Goal: Obtain resource: Obtain resource

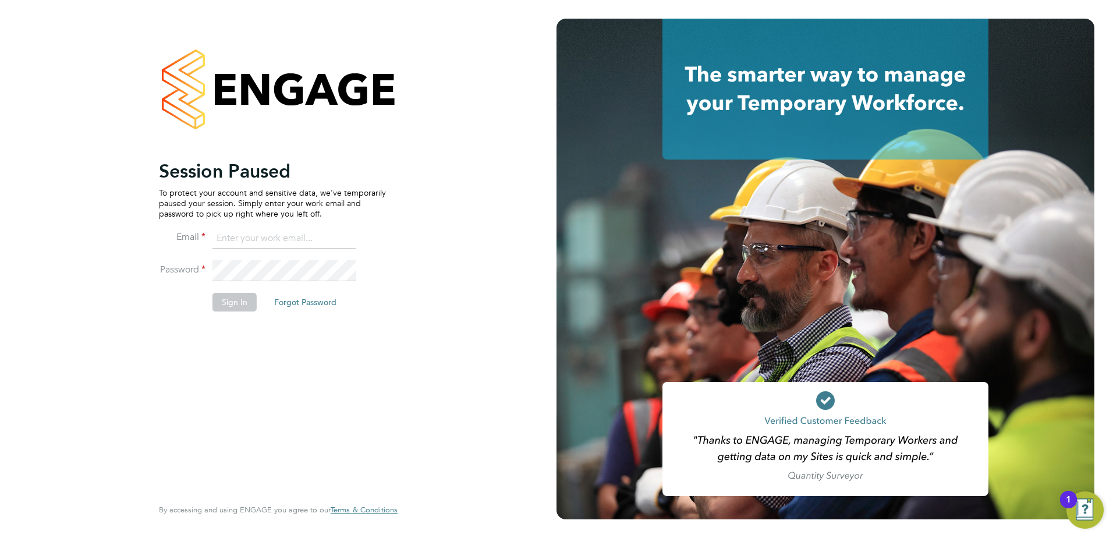
click at [255, 243] on input at bounding box center [284, 238] width 144 height 21
type input "Samantha.Bolshaw@vistry.co.uk"
click at [228, 306] on button "Sign In" at bounding box center [234, 302] width 44 height 19
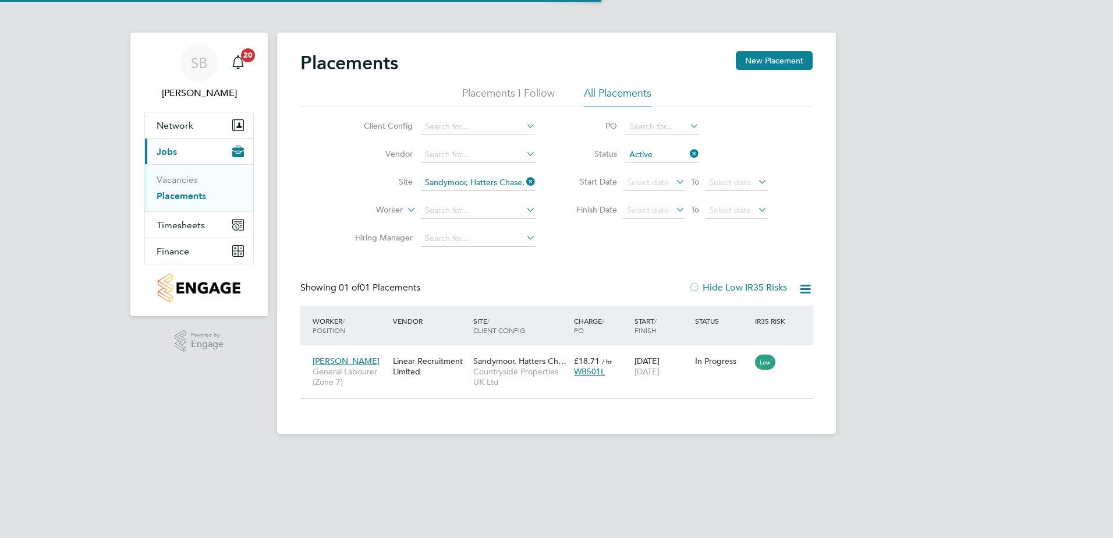
scroll to position [11, 55]
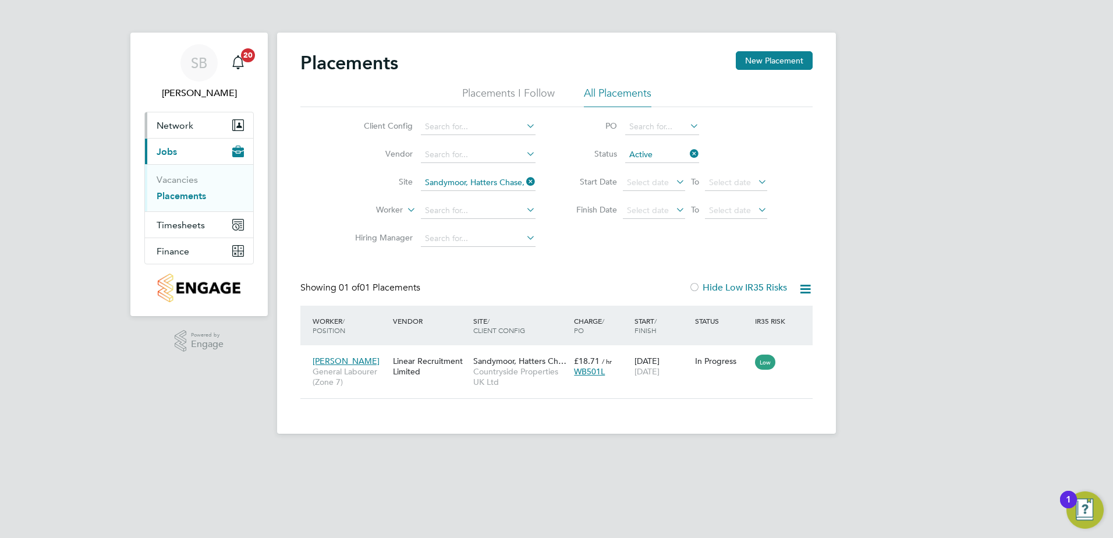
click at [185, 129] on span "Network" at bounding box center [175, 125] width 37 height 11
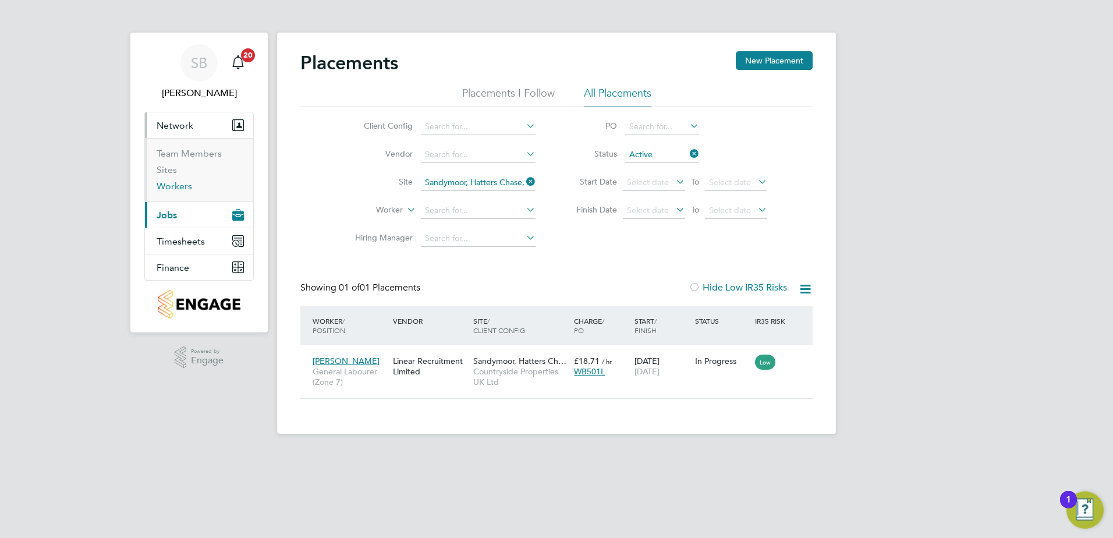
click at [176, 191] on link "Workers" at bounding box center [175, 185] width 36 height 11
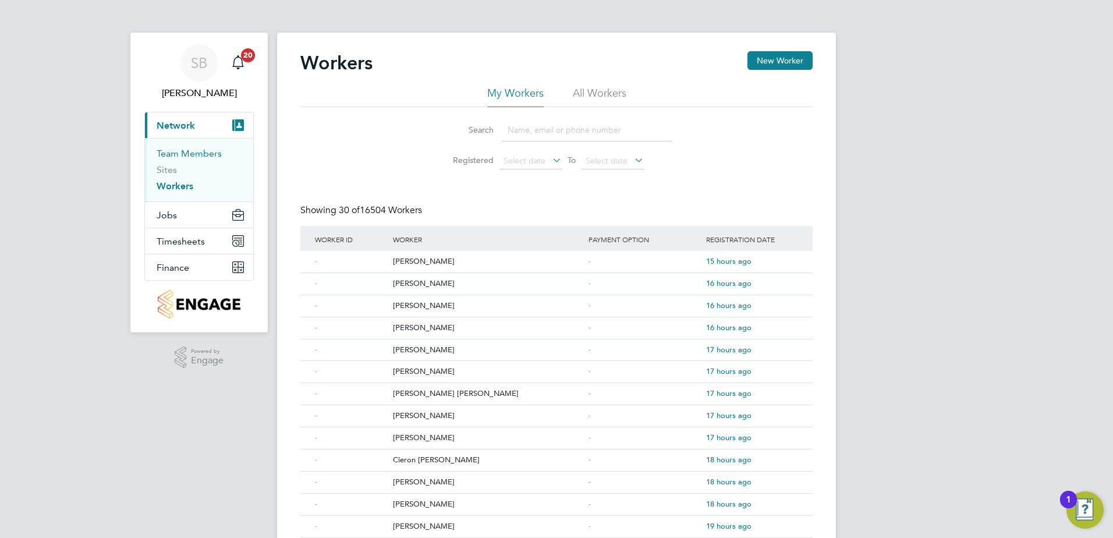
click at [178, 153] on link "Team Members" at bounding box center [189, 153] width 65 height 11
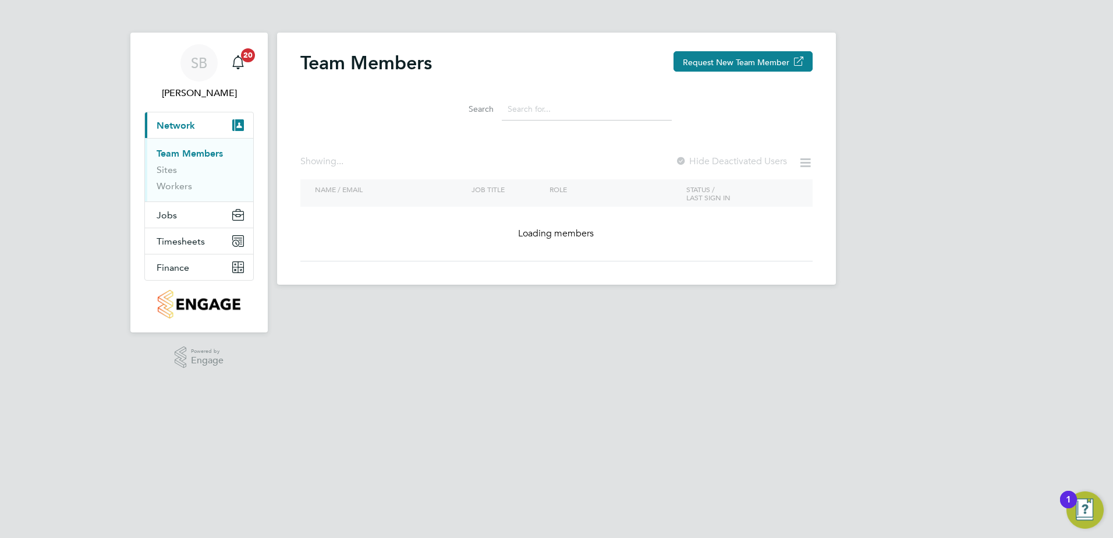
click at [552, 112] on input at bounding box center [587, 109] width 170 height 23
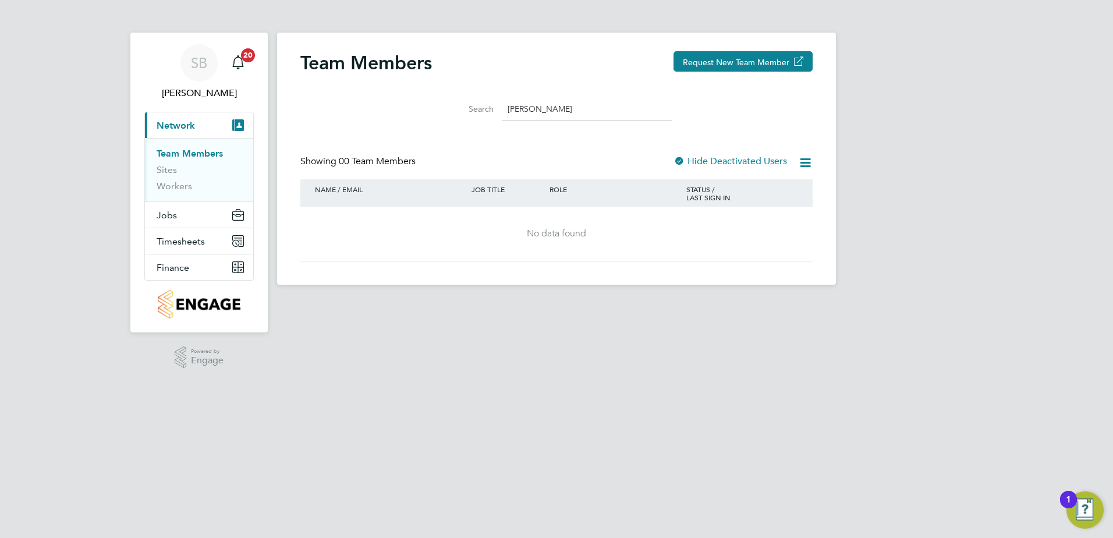
click at [606, 112] on input "[PERSON_NAME]" at bounding box center [587, 109] width 170 height 23
type input "[PERSON_NAME]"
click at [717, 58] on button "Request New Team Member" at bounding box center [742, 61] width 139 height 20
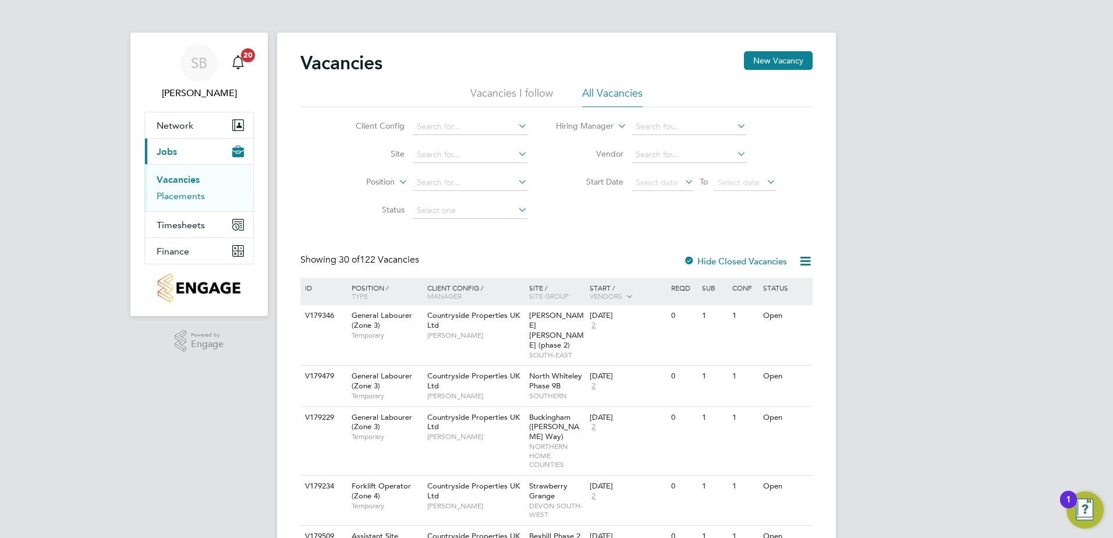
drag, startPoint x: 203, startPoint y: 193, endPoint x: 251, endPoint y: 197, distance: 49.1
click at [203, 193] on link "Placements" at bounding box center [181, 195] width 48 height 11
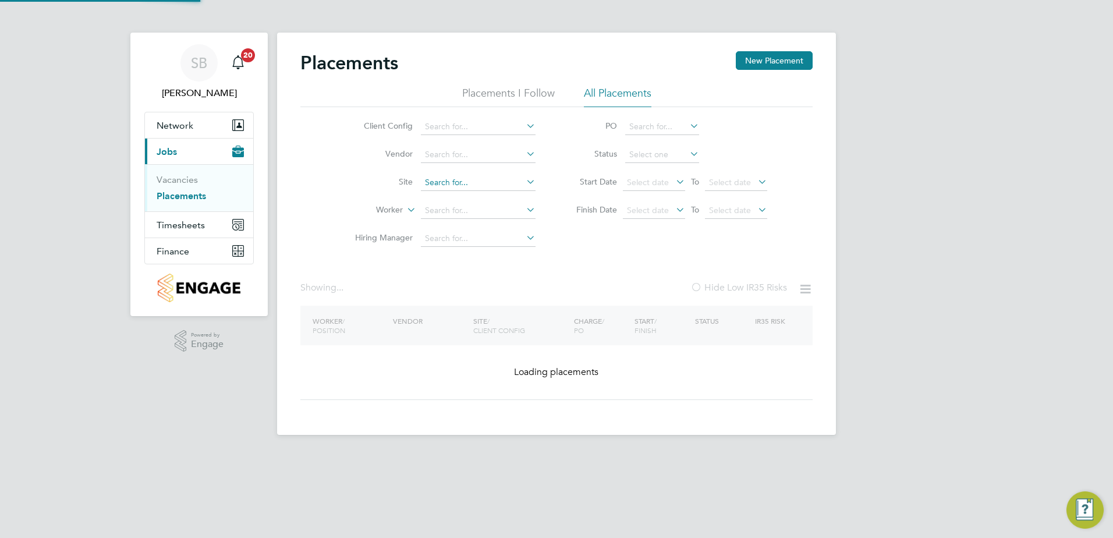
click at [461, 183] on input at bounding box center [478, 183] width 115 height 16
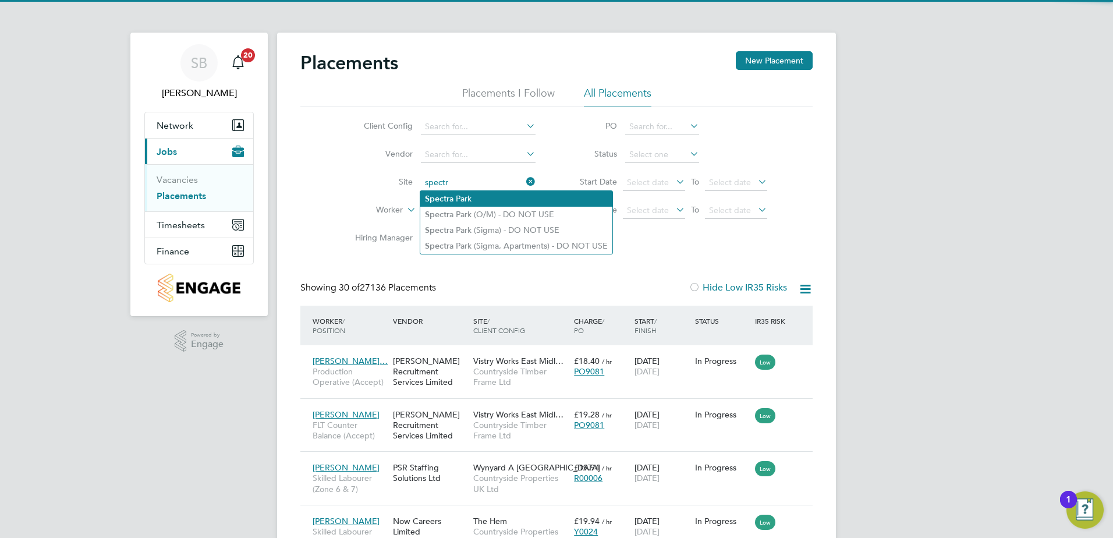
click at [462, 194] on li "Spectr a Park" at bounding box center [516, 199] width 192 height 16
type input "Spectra Park"
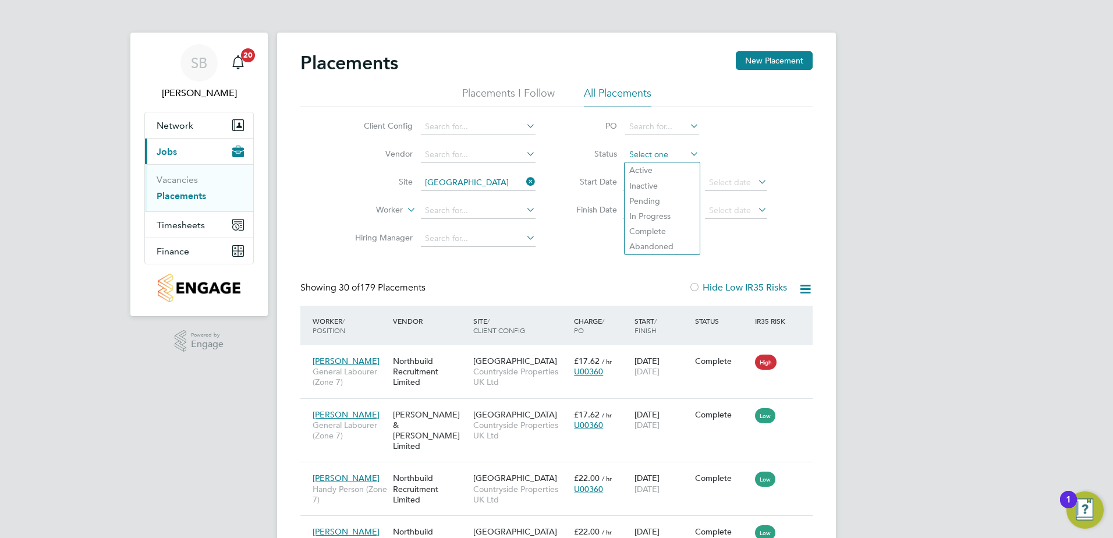
click at [664, 154] on input at bounding box center [662, 155] width 74 height 16
click at [659, 165] on li "Active" at bounding box center [662, 169] width 75 height 15
type input "Active"
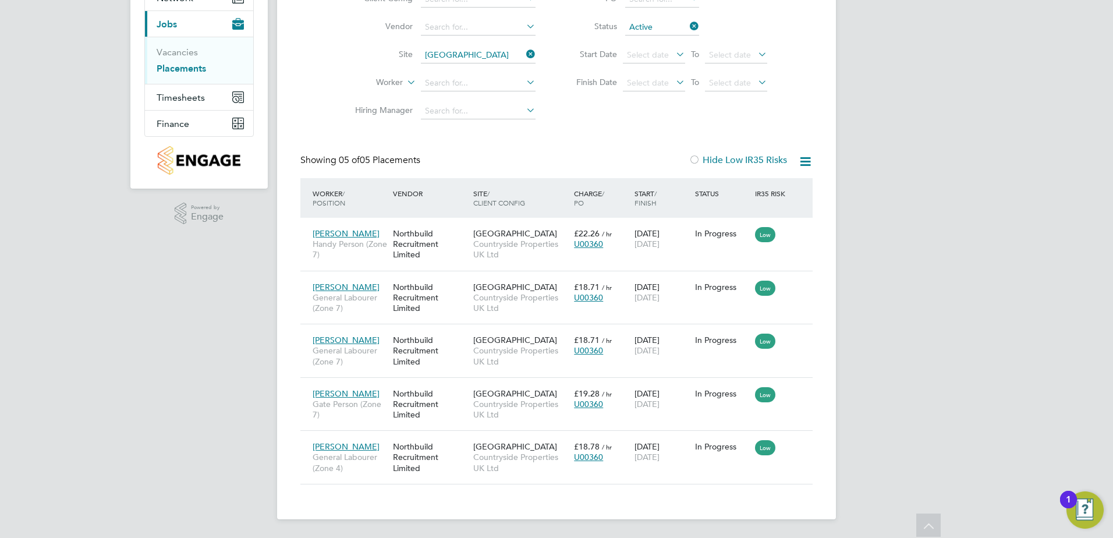
click at [687, 25] on icon at bounding box center [687, 26] width 0 height 16
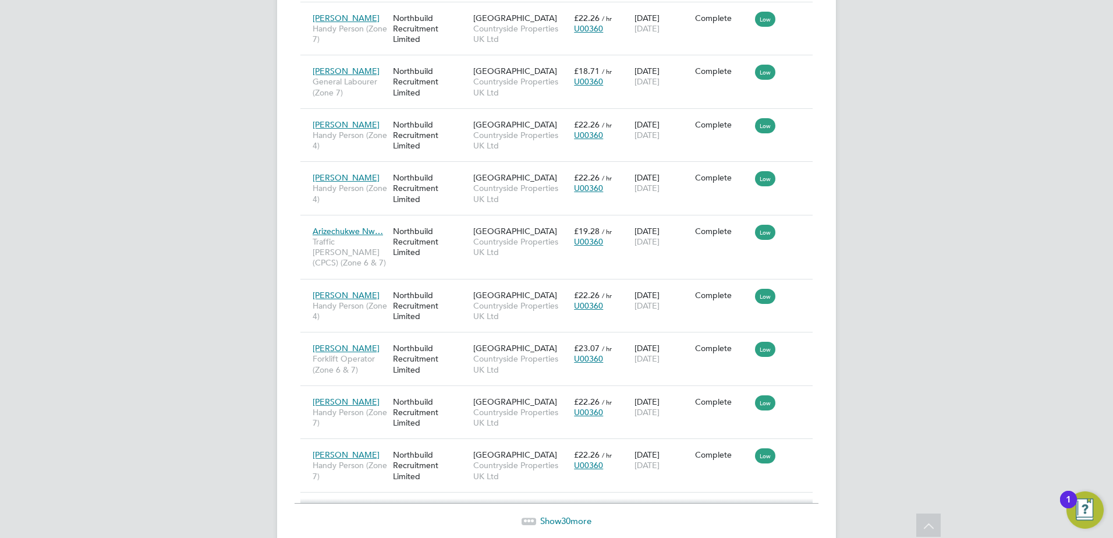
click at [559, 515] on span "Show 30 more" at bounding box center [565, 520] width 51 height 11
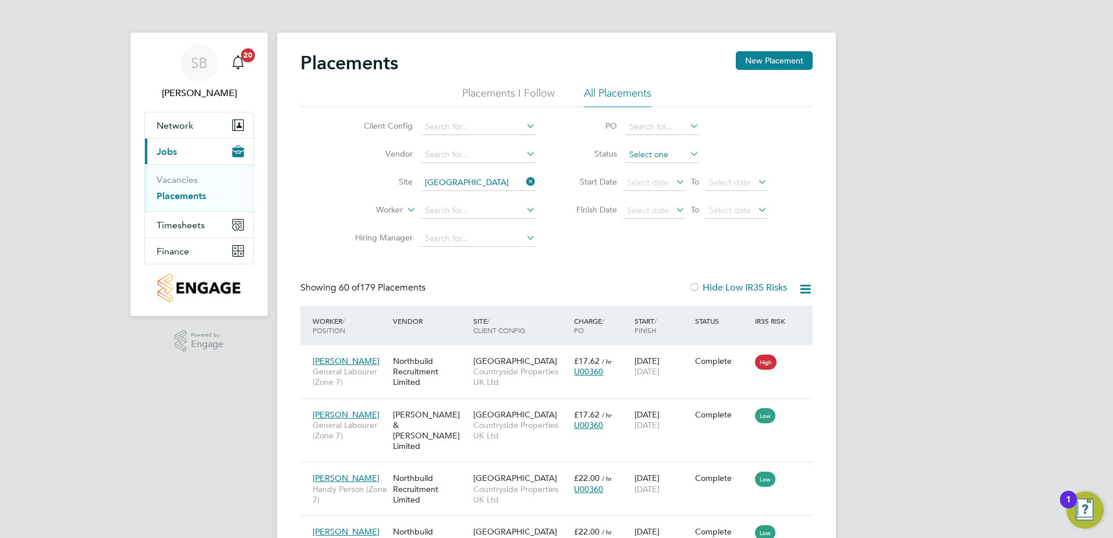
click at [650, 148] on input at bounding box center [662, 155] width 74 height 16
click at [645, 163] on li "Active" at bounding box center [662, 170] width 75 height 15
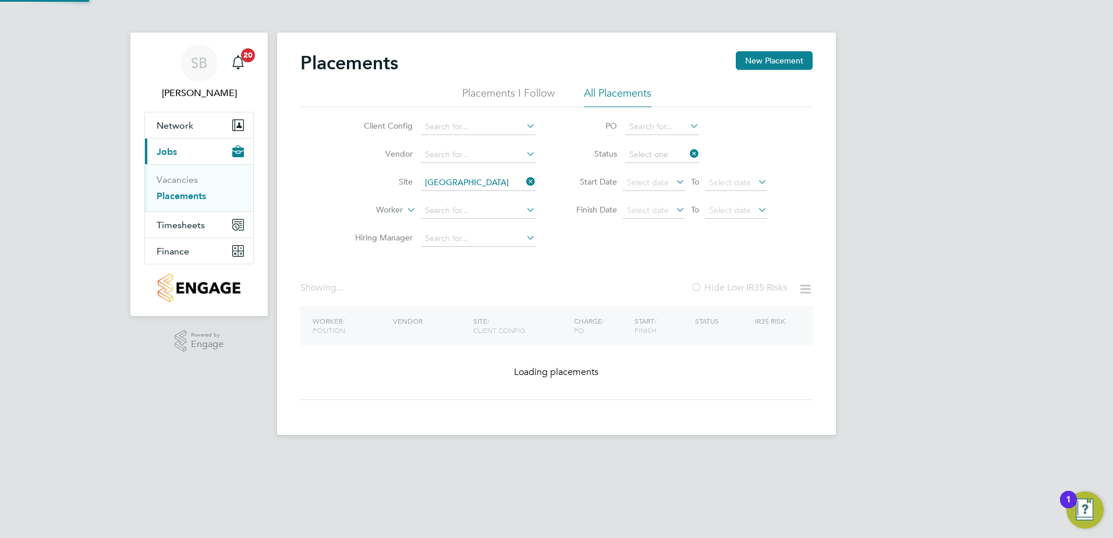
type input "Active"
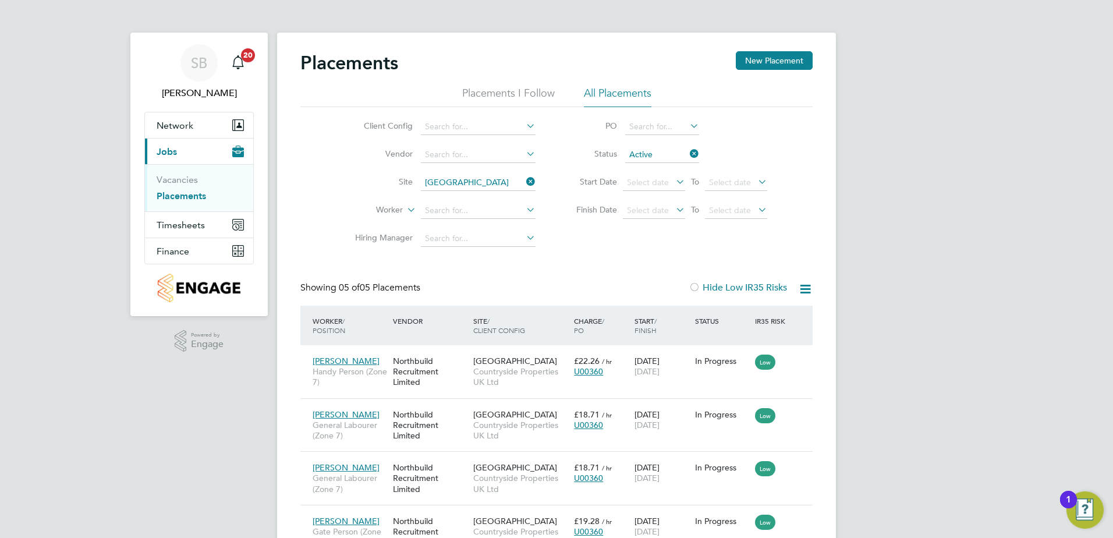
click at [811, 288] on icon at bounding box center [805, 289] width 15 height 15
click at [751, 318] on li "Download Placements Report" at bounding box center [748, 317] width 124 height 16
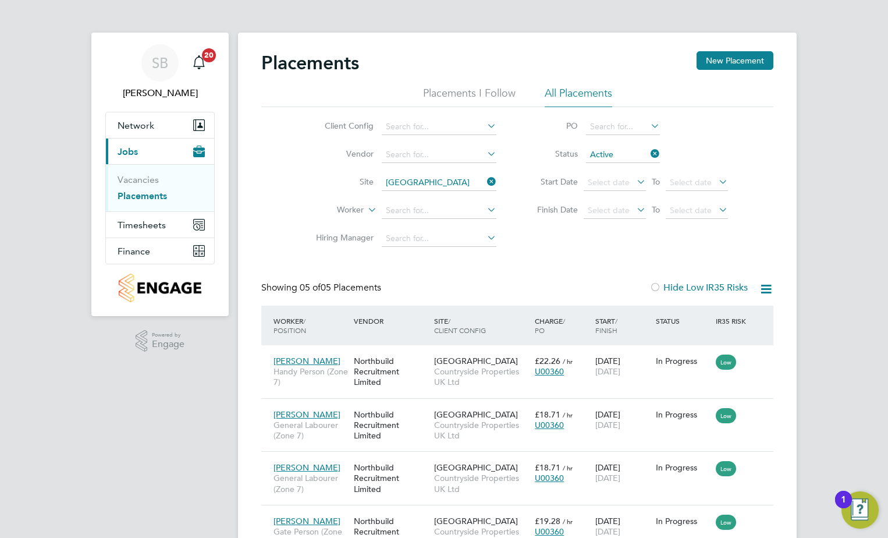
click at [485, 179] on icon at bounding box center [485, 181] width 0 height 16
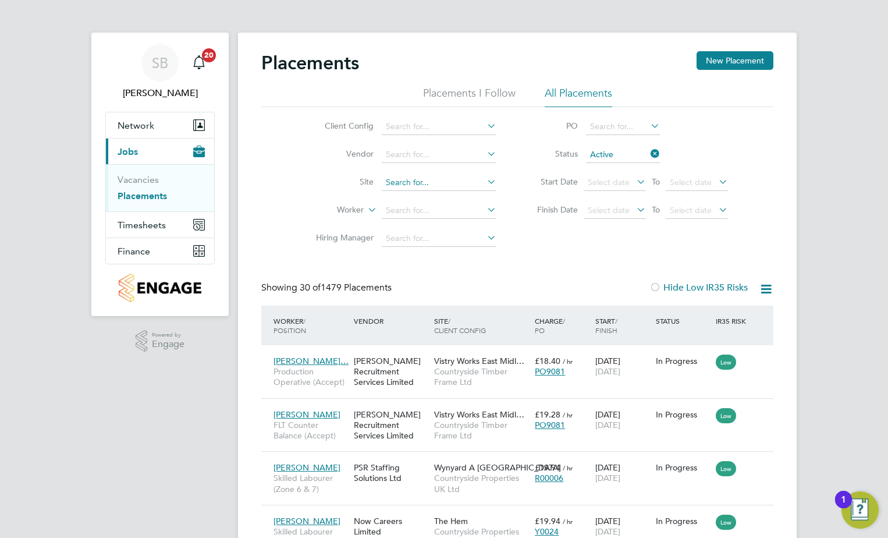
click at [417, 181] on input at bounding box center [439, 183] width 115 height 16
click at [442, 196] on li "Holden Ford" at bounding box center [439, 199] width 116 height 16
type input "Holden Ford"
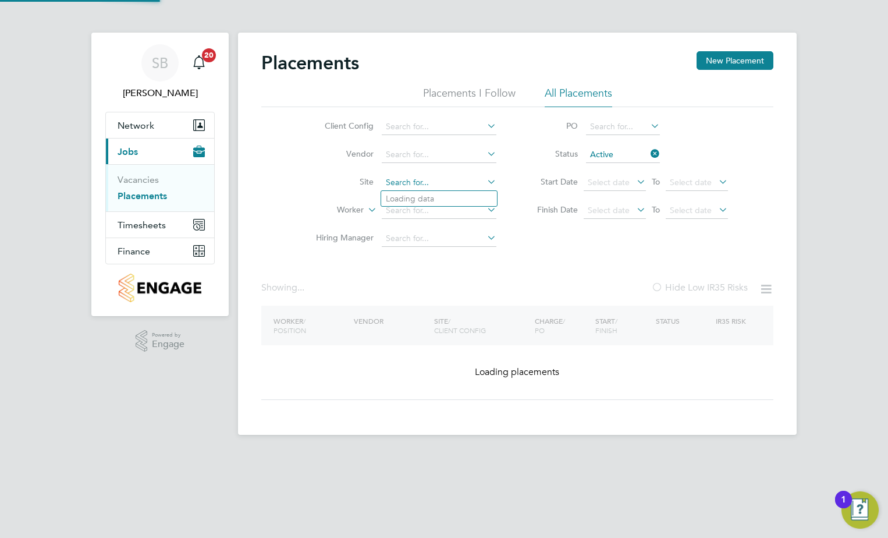
click at [449, 180] on input at bounding box center [439, 183] width 115 height 16
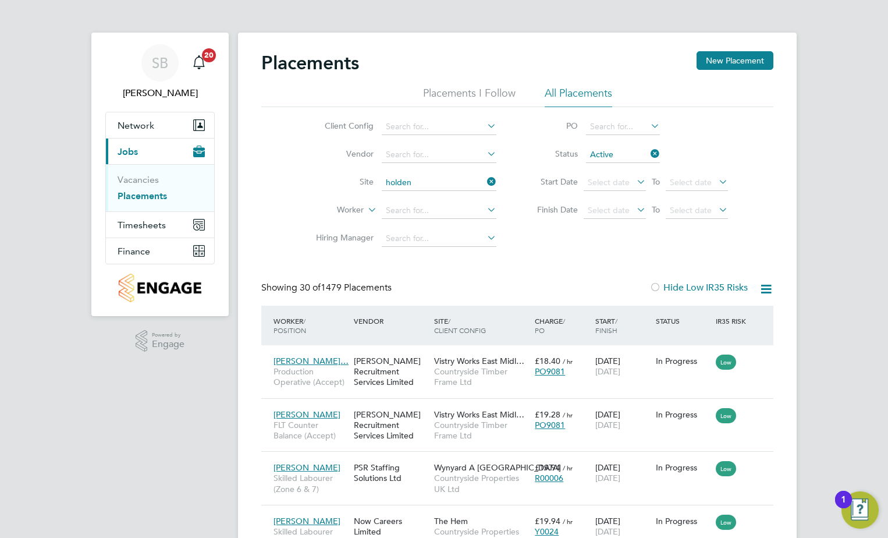
click at [425, 201] on li "Holden Ford" at bounding box center [439, 199] width 116 height 16
type input "Holden Ford"
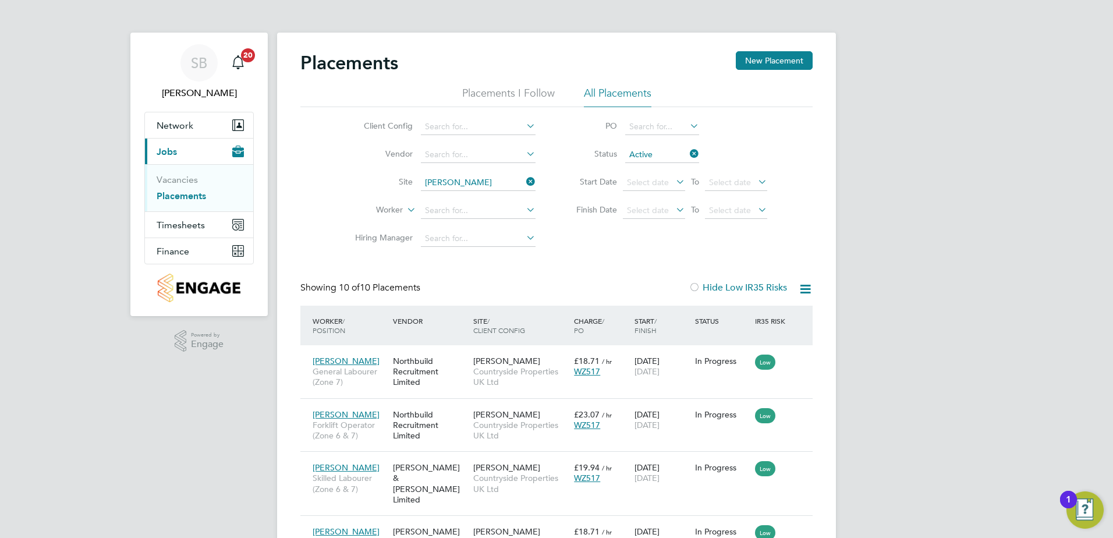
click at [687, 157] on icon at bounding box center [687, 154] width 0 height 16
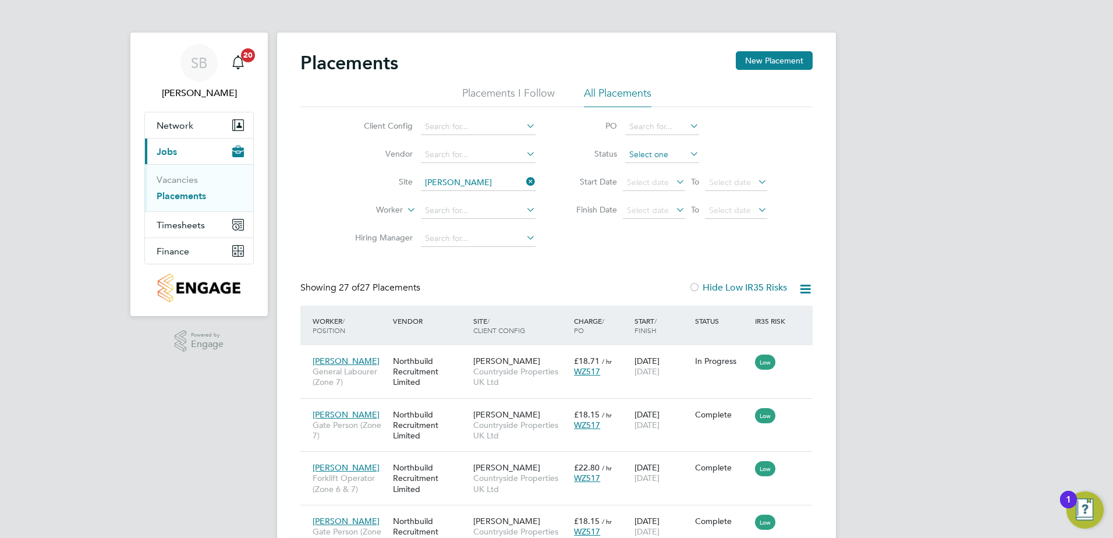
click at [634, 152] on input at bounding box center [662, 155] width 74 height 16
click at [638, 168] on li "Active" at bounding box center [662, 170] width 75 height 15
type input "Active"
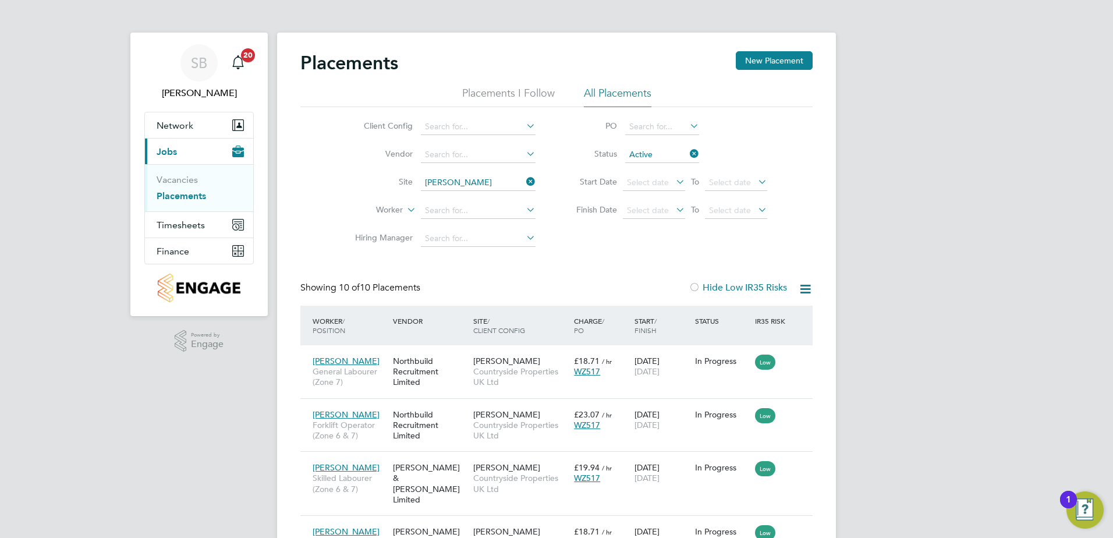
click at [802, 286] on icon at bounding box center [805, 289] width 15 height 15
click at [749, 321] on li "Download Placements Report" at bounding box center [748, 317] width 124 height 16
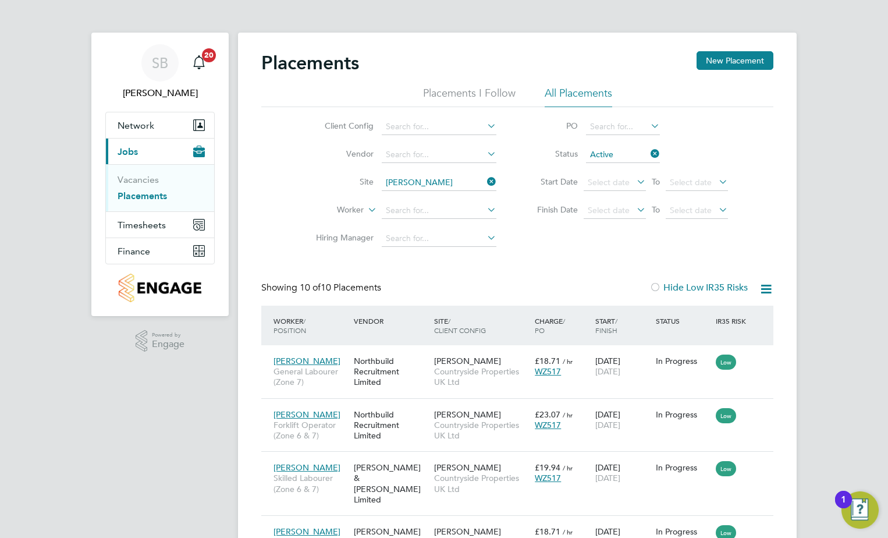
click at [485, 179] on icon at bounding box center [485, 181] width 0 height 16
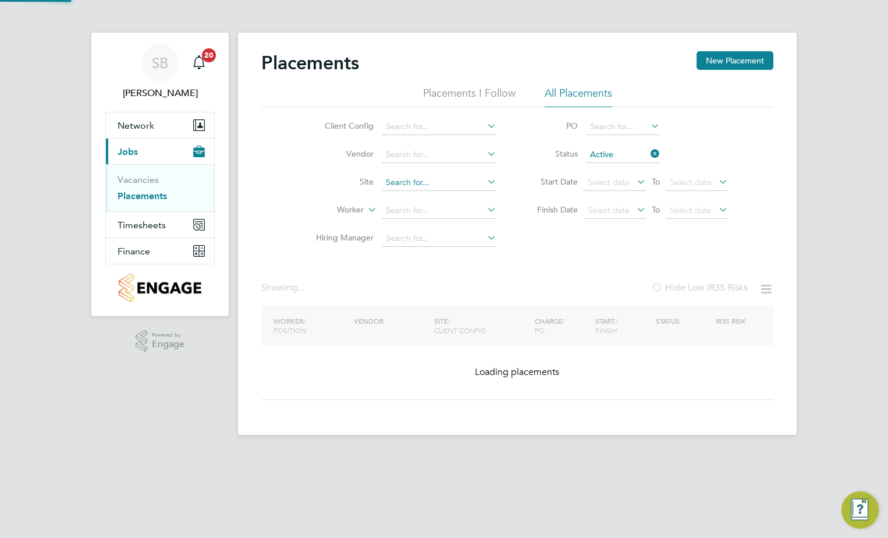
click at [430, 186] on input at bounding box center [439, 183] width 115 height 16
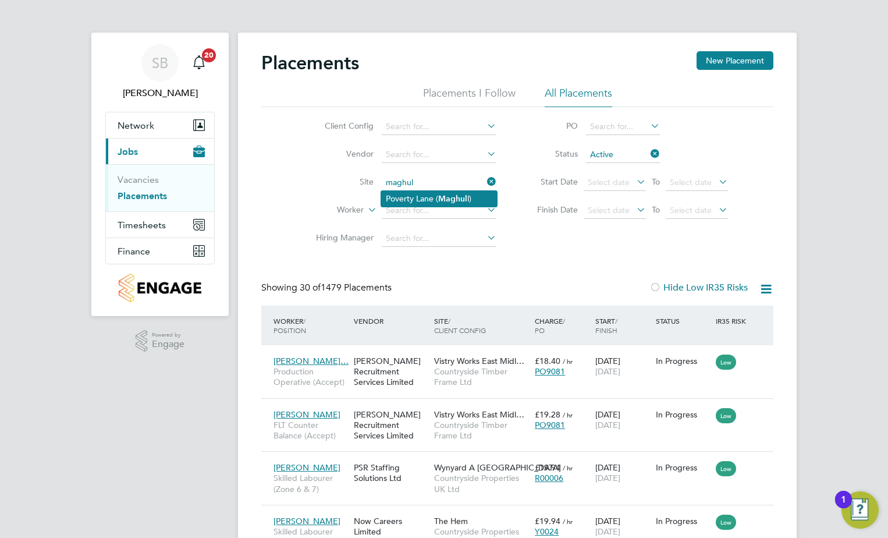
click at [427, 193] on li "Poverty Lane ( Maghul l)" at bounding box center [439, 199] width 116 height 16
type input "Poverty Lane (Maghull)"
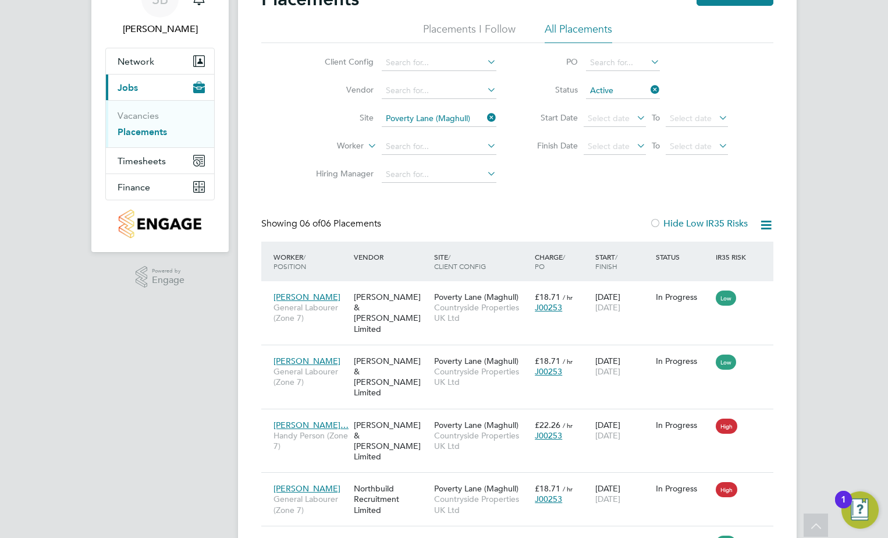
click at [648, 90] on icon at bounding box center [648, 89] width 0 height 16
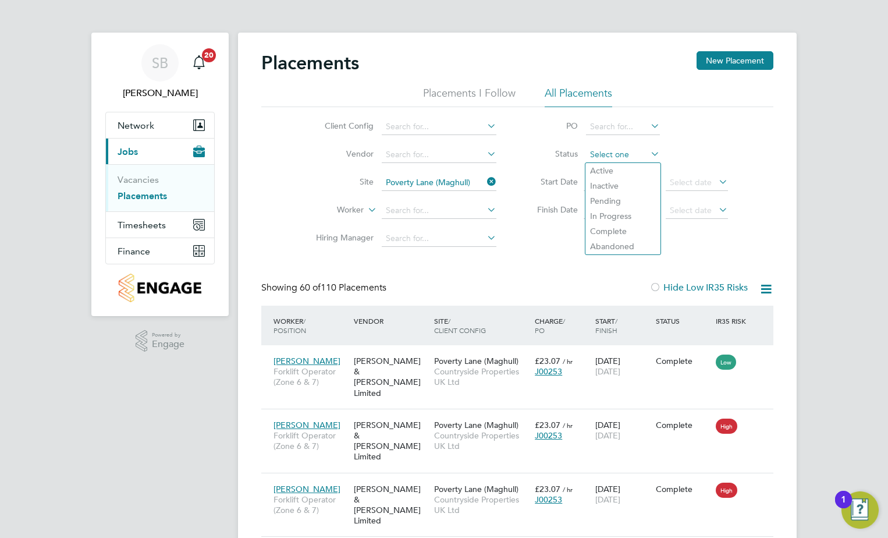
click at [605, 158] on input at bounding box center [623, 155] width 74 height 16
click at [605, 167] on li "Active" at bounding box center [623, 170] width 75 height 15
type input "Active"
click at [764, 288] on icon at bounding box center [766, 289] width 15 height 15
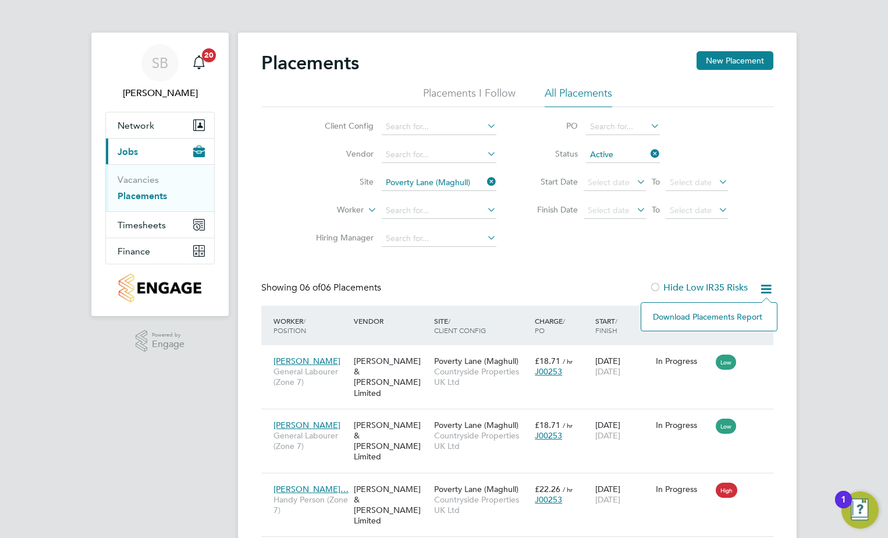
click at [724, 310] on li "Download Placements Report" at bounding box center [709, 317] width 124 height 16
drag, startPoint x: 494, startPoint y: 180, endPoint x: 469, endPoint y: 177, distance: 25.3
click at [485, 180] on icon at bounding box center [485, 181] width 0 height 16
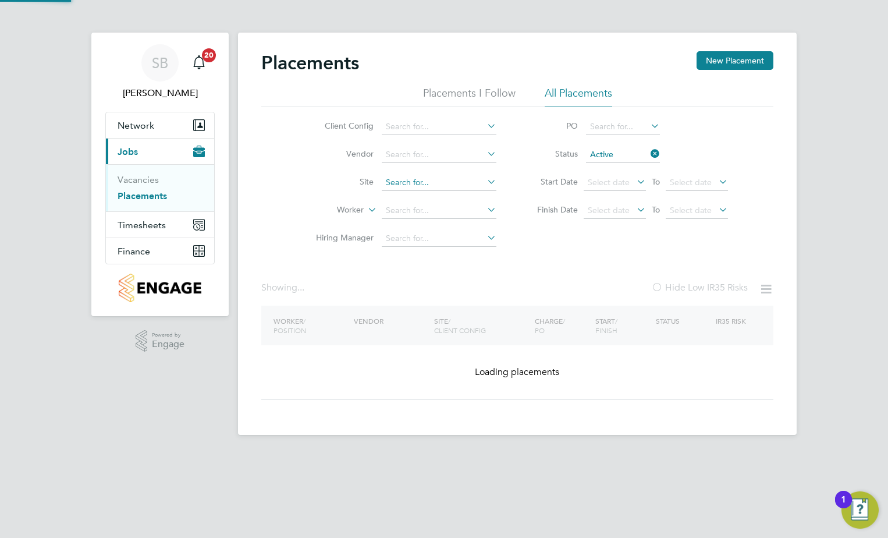
click at [442, 179] on input at bounding box center [439, 183] width 115 height 16
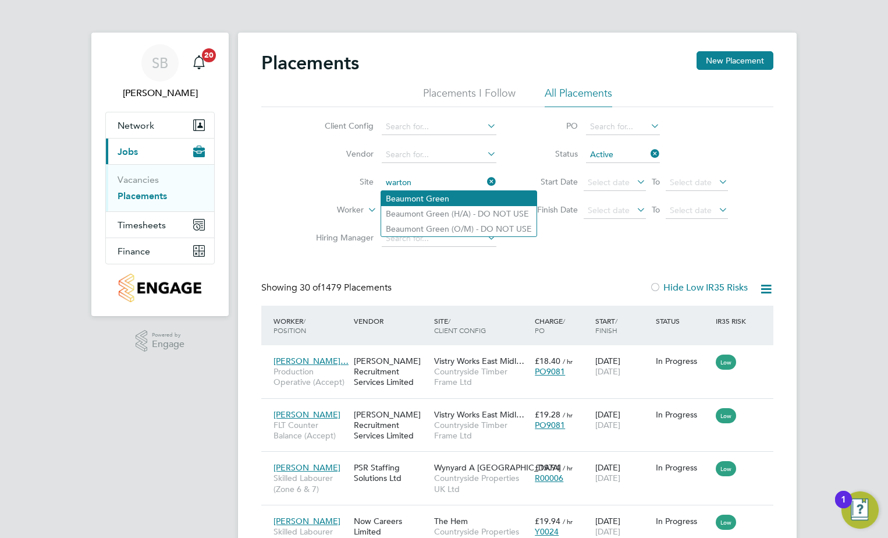
click at [425, 193] on li "Beaumont Green" at bounding box center [458, 198] width 155 height 15
type input "Beaumont Green"
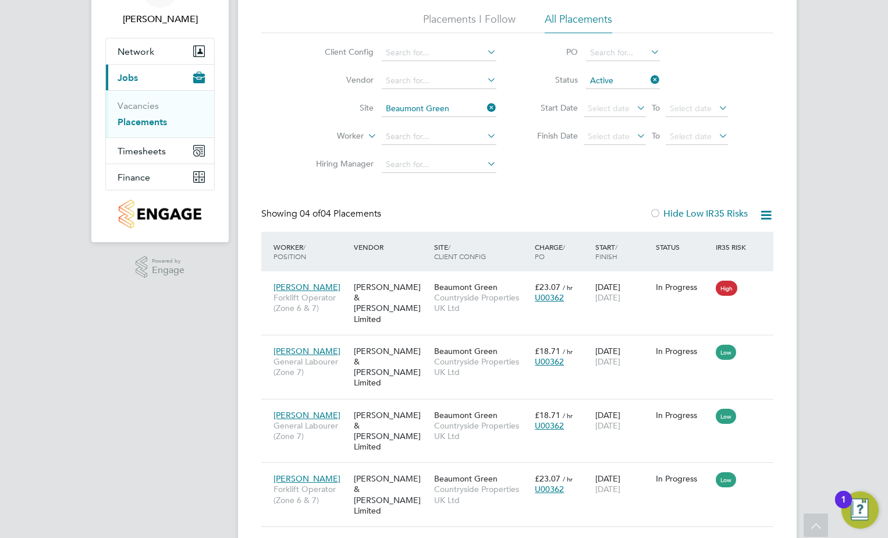
click at [772, 215] on icon at bounding box center [766, 215] width 15 height 15
click at [707, 240] on li "Download Placements Report" at bounding box center [709, 243] width 124 height 16
click at [648, 77] on icon at bounding box center [648, 80] width 0 height 16
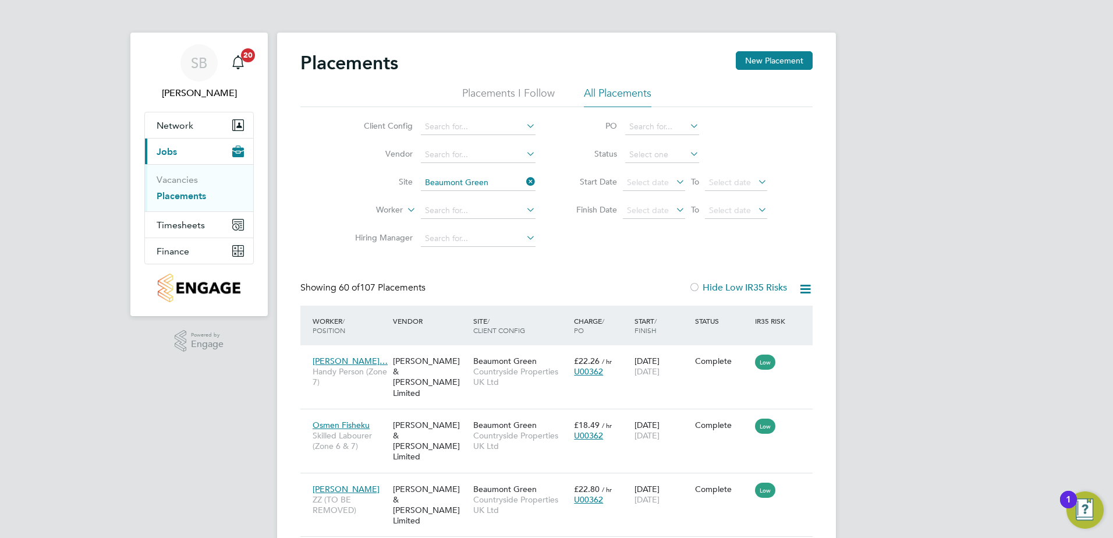
click at [524, 183] on icon at bounding box center [524, 181] width 0 height 16
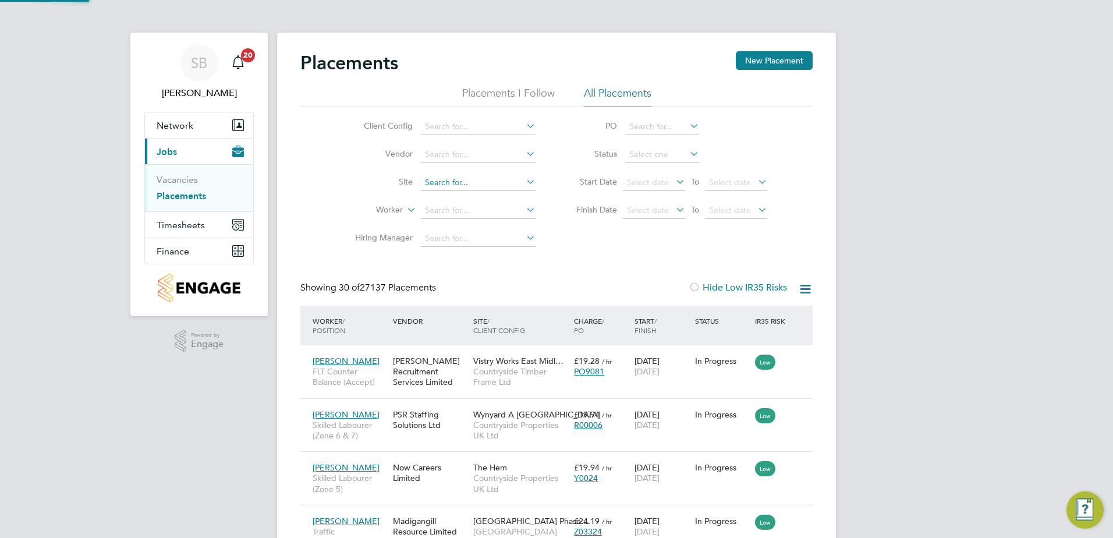
click at [446, 183] on input at bounding box center [478, 183] width 115 height 16
click at [441, 178] on input at bounding box center [478, 183] width 115 height 16
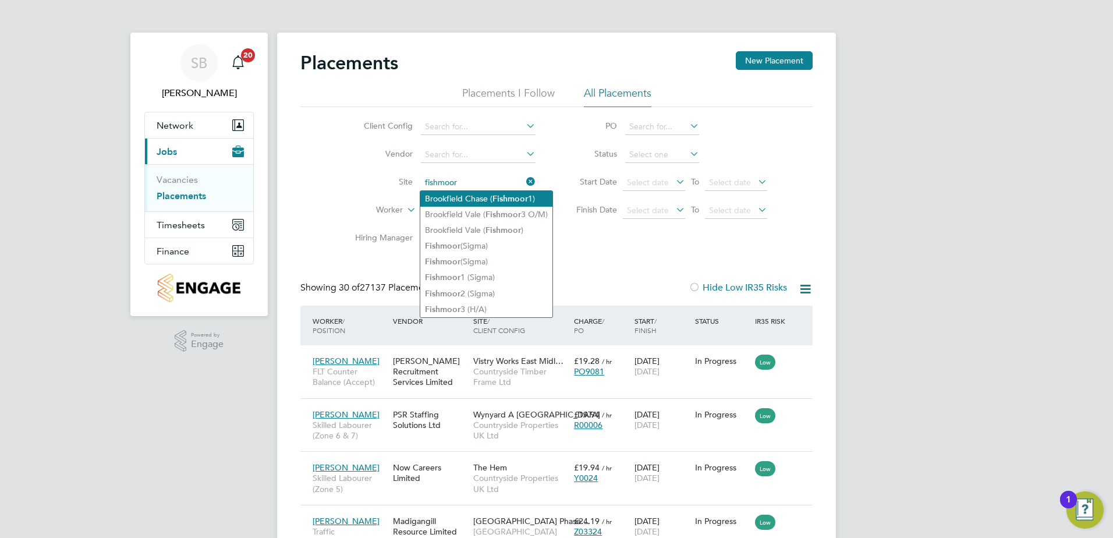
click at [463, 197] on li "Brookfield Chase ( Fishmoor 1)" at bounding box center [486, 199] width 132 height 16
type input "Brookfield Chase (Fishmoor 1)"
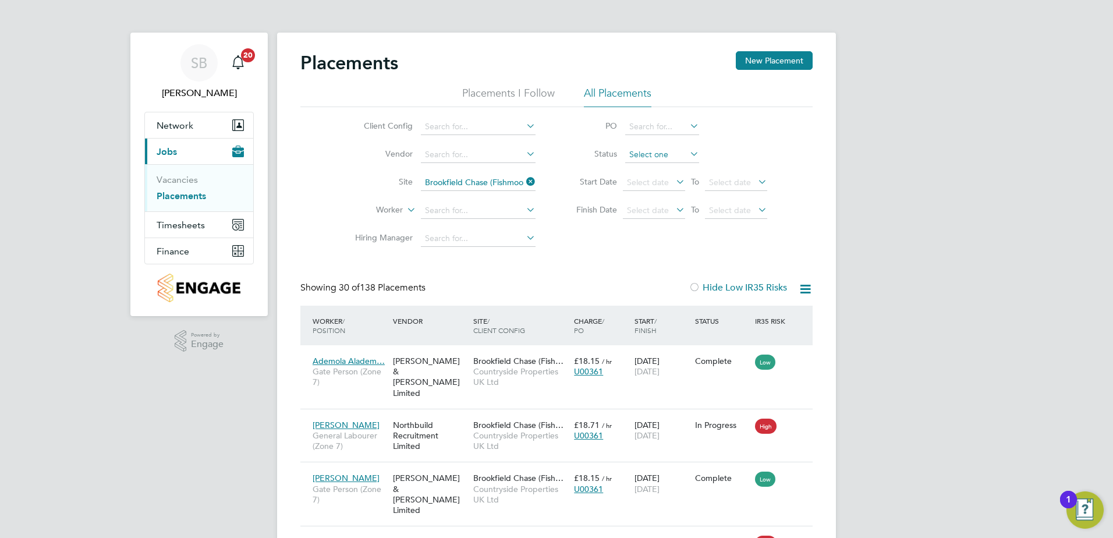
click at [659, 149] on input at bounding box center [662, 155] width 74 height 16
click at [656, 173] on li "Active" at bounding box center [662, 170] width 75 height 15
type input "Active"
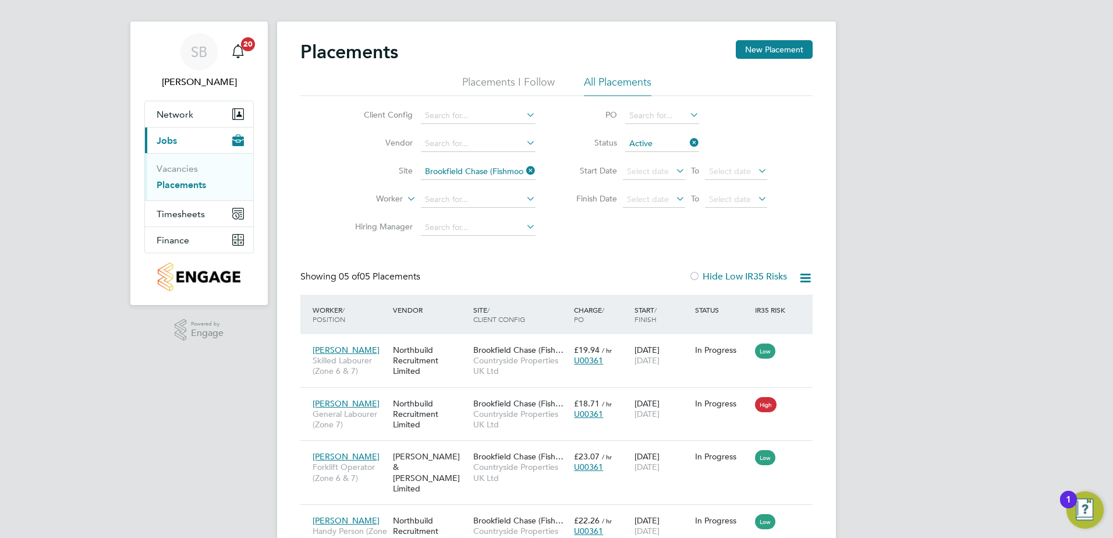
click at [687, 140] on icon at bounding box center [687, 142] width 0 height 16
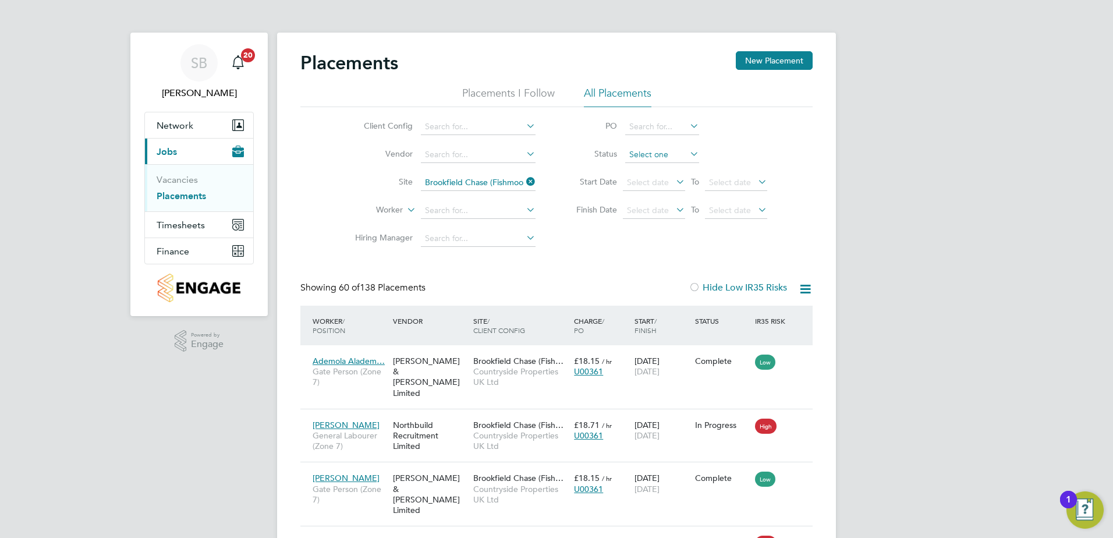
click at [639, 157] on input at bounding box center [662, 155] width 74 height 16
click at [639, 166] on li "Active" at bounding box center [662, 170] width 75 height 15
type input "Active"
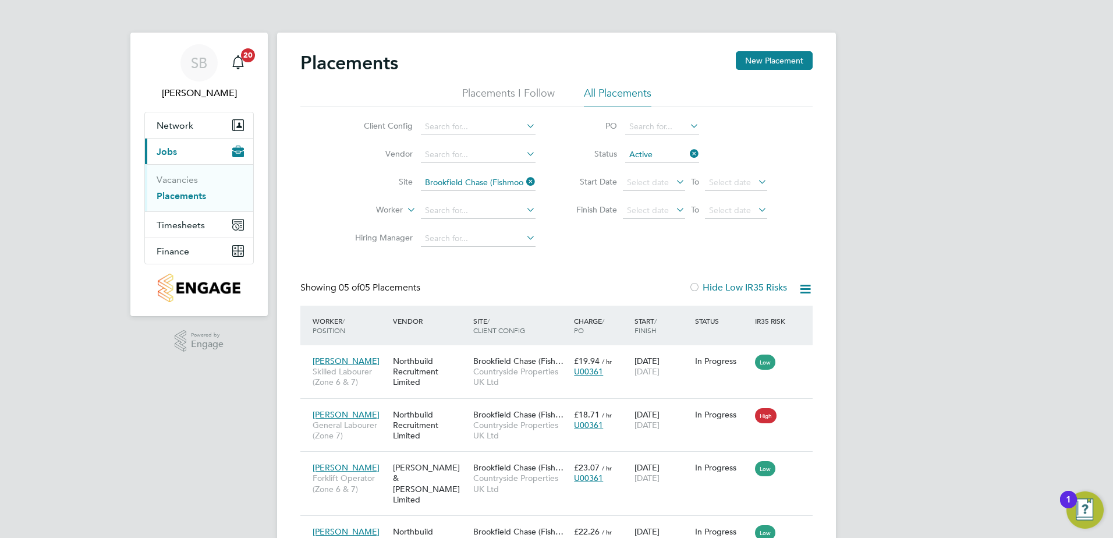
click at [810, 288] on icon at bounding box center [805, 289] width 15 height 15
click at [759, 313] on li "Download Placements Report" at bounding box center [748, 317] width 124 height 16
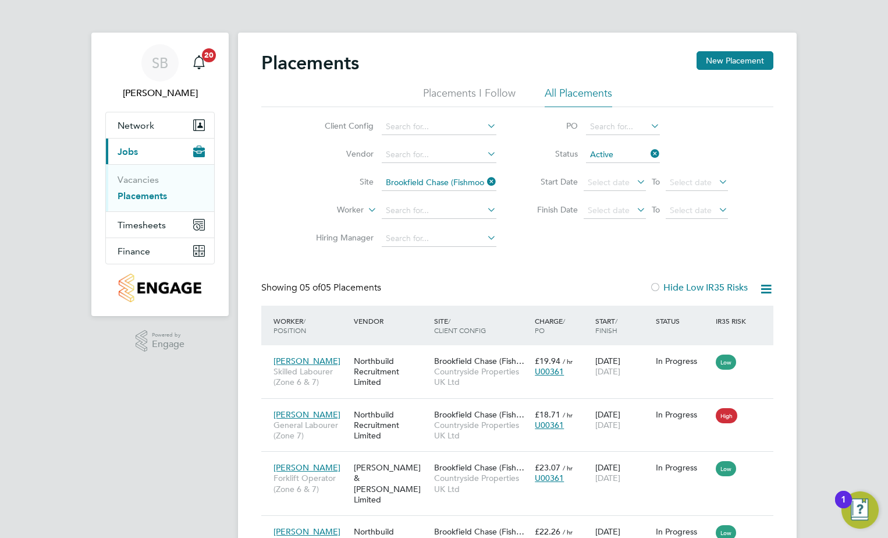
drag, startPoint x: 491, startPoint y: 180, endPoint x: 441, endPoint y: 180, distance: 50.1
click at [485, 180] on icon at bounding box center [485, 181] width 0 height 16
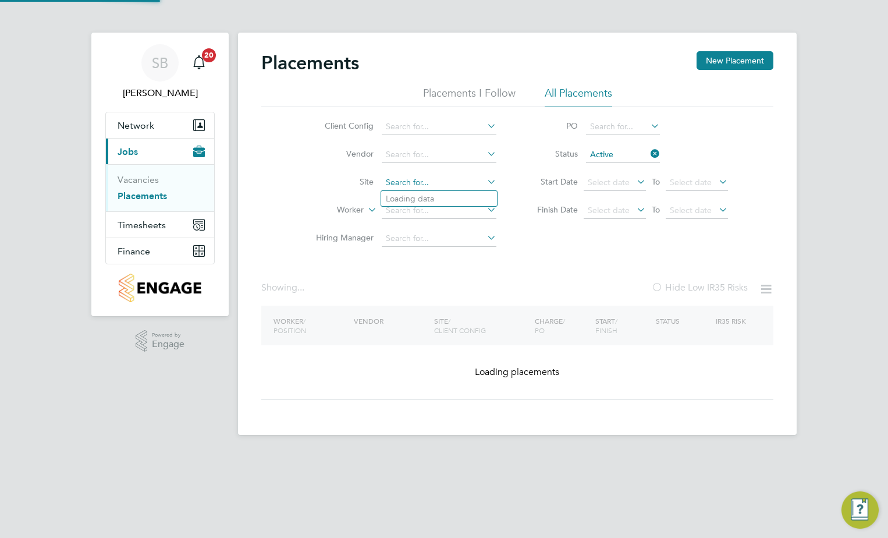
click at [436, 181] on input at bounding box center [439, 183] width 115 height 16
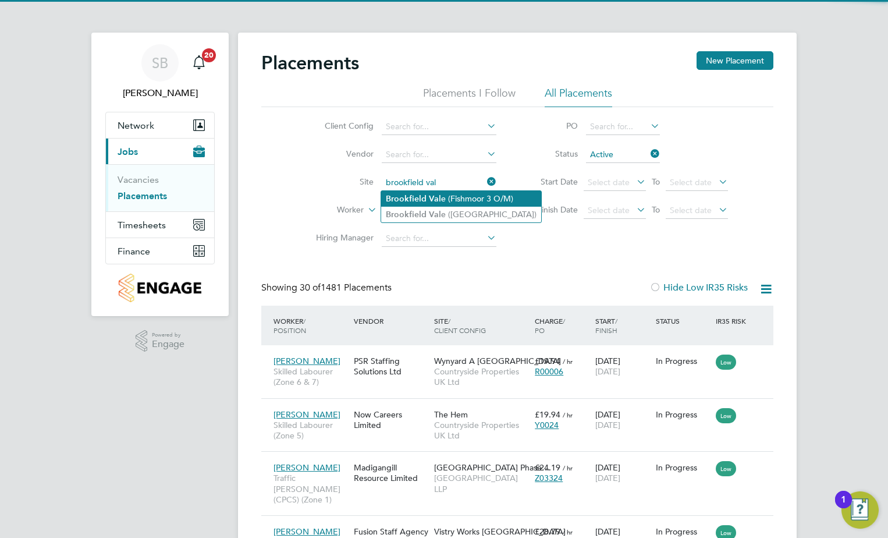
click at [432, 198] on b "Val" at bounding box center [435, 199] width 12 height 10
type input "Brookfield Vale (Fishmoor 3 O/M)"
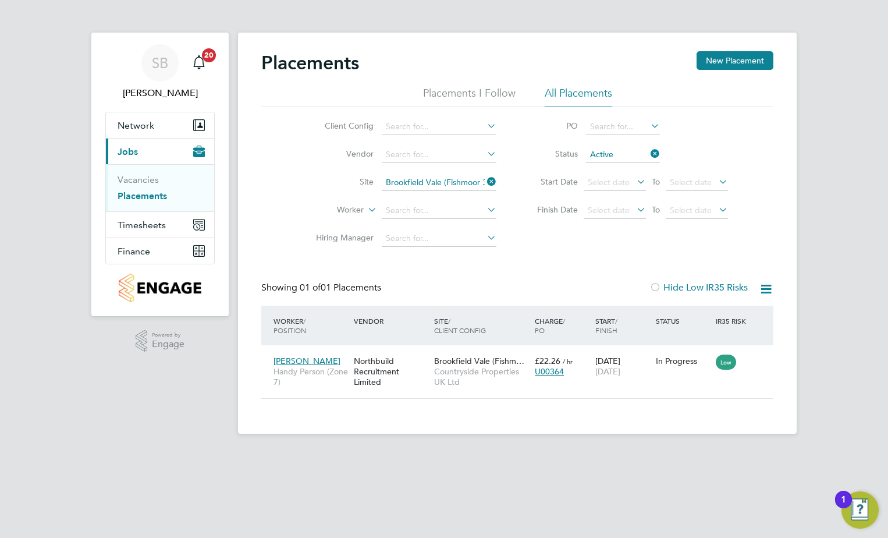
click at [648, 154] on icon at bounding box center [648, 154] width 0 height 16
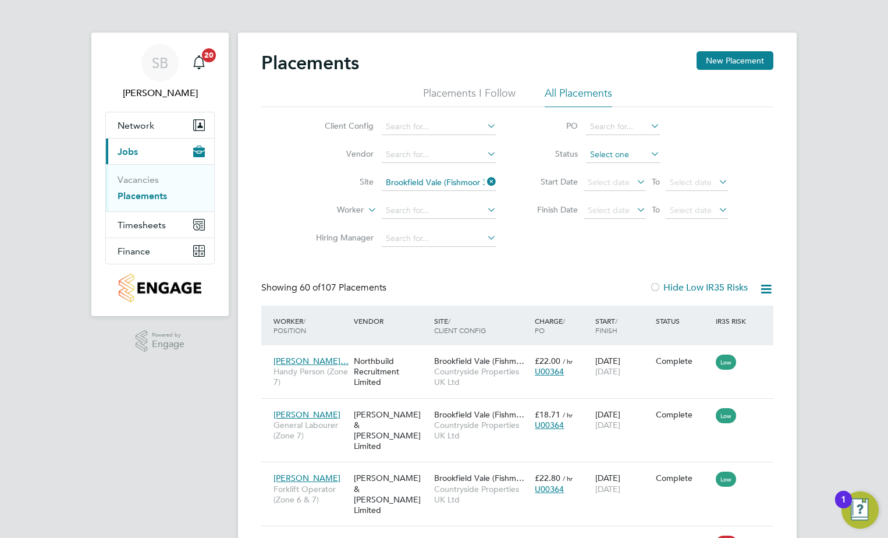
click at [615, 148] on input at bounding box center [623, 155] width 74 height 16
click at [609, 168] on li "Active" at bounding box center [623, 170] width 75 height 15
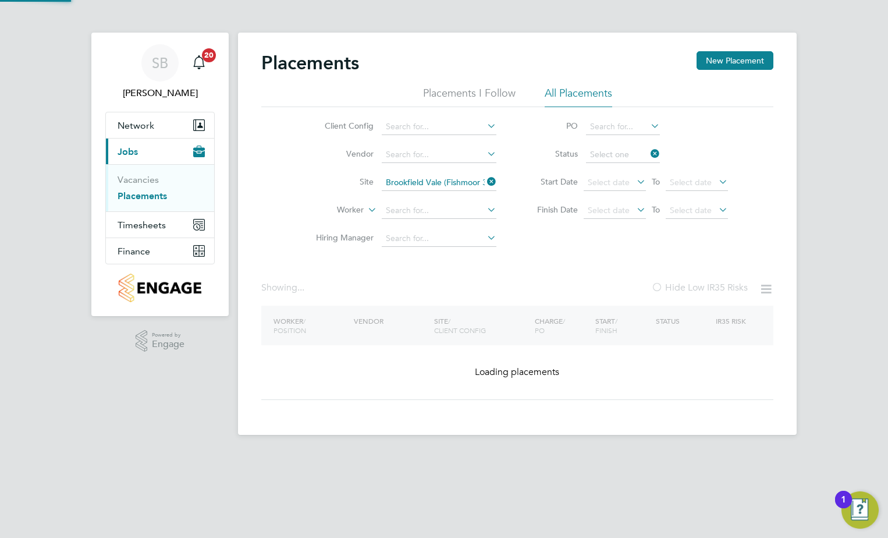
type input "Active"
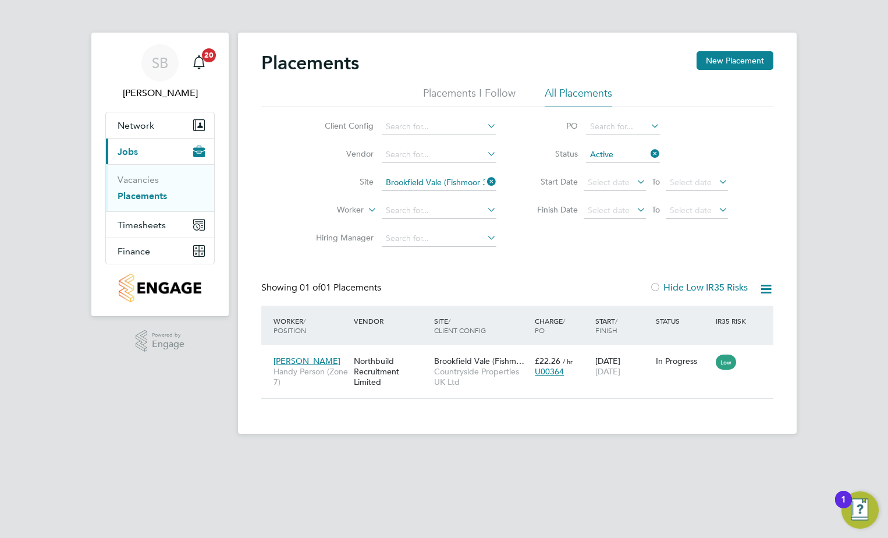
click at [769, 287] on icon at bounding box center [766, 289] width 15 height 15
click at [694, 313] on li "Download Placements Report" at bounding box center [709, 317] width 124 height 16
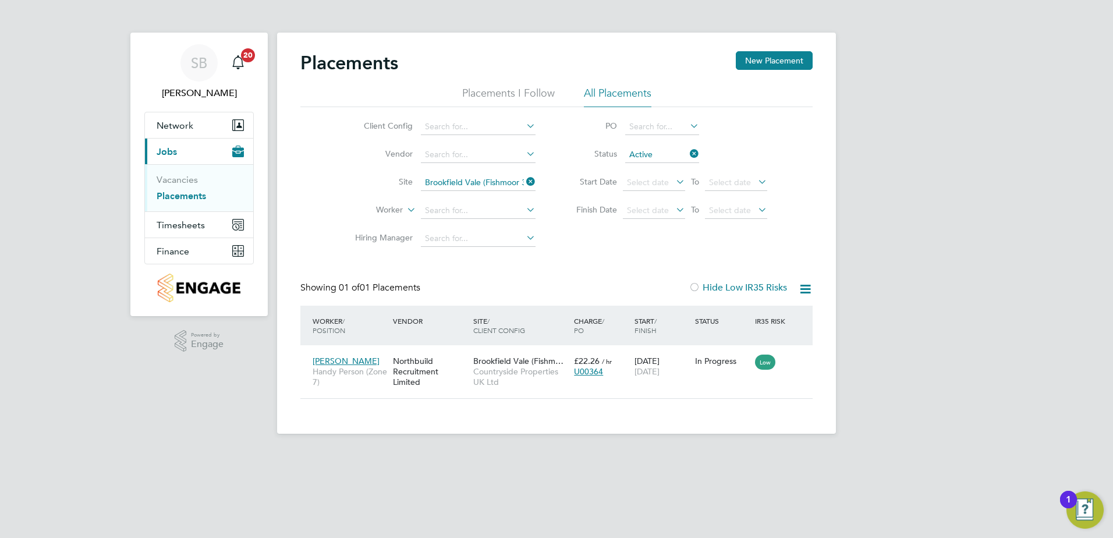
click at [524, 180] on icon at bounding box center [524, 181] width 0 height 16
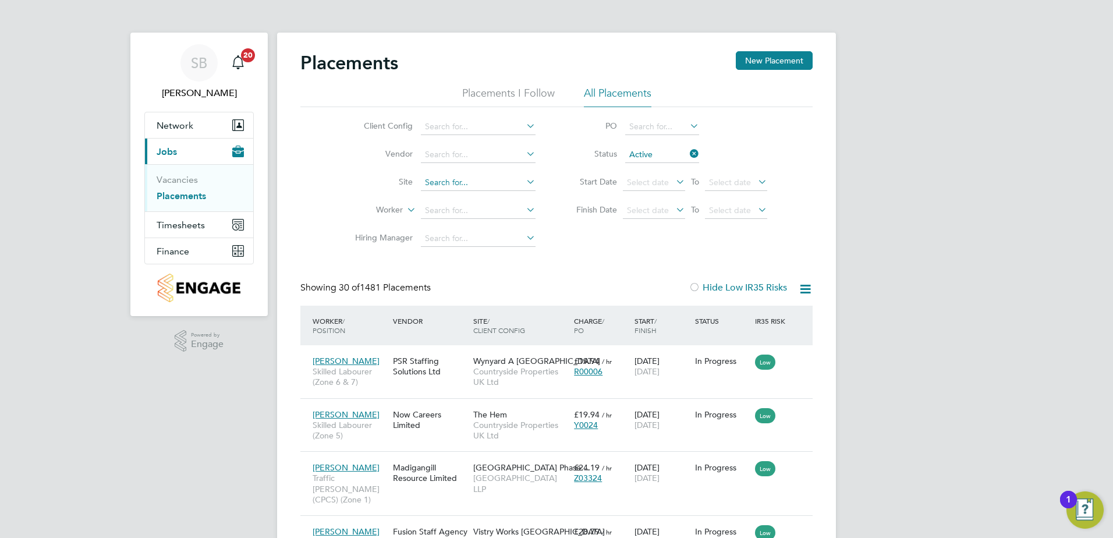
scroll to position [44, 101]
click at [458, 179] on input at bounding box center [478, 183] width 115 height 16
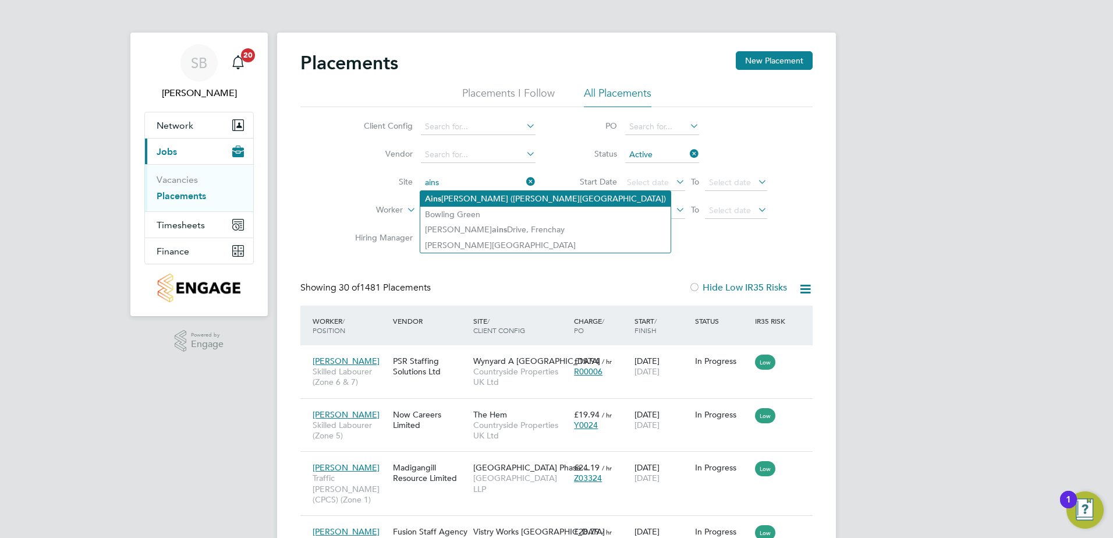
click at [506, 192] on li "Ains dale (Sandbrook Road)" at bounding box center [545, 199] width 250 height 16
type input "Ainsdale (Sandbrook Road)"
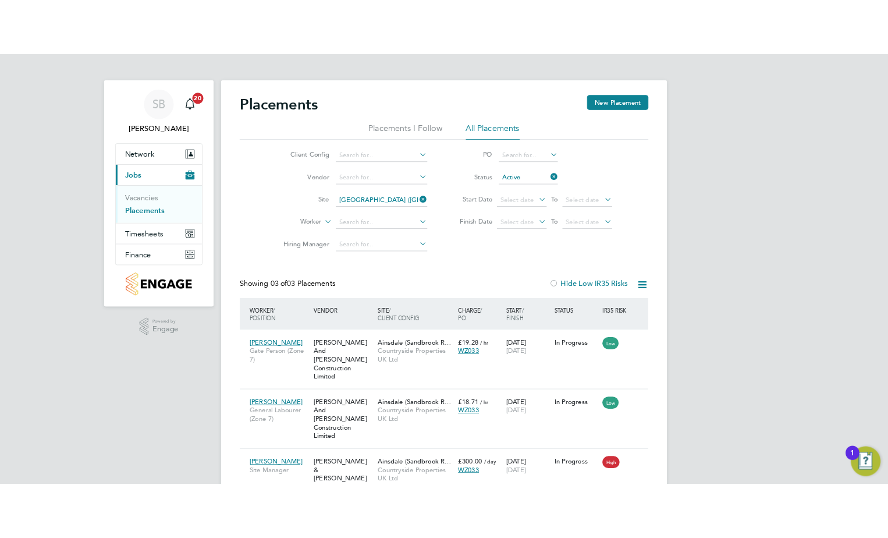
scroll to position [42, 0]
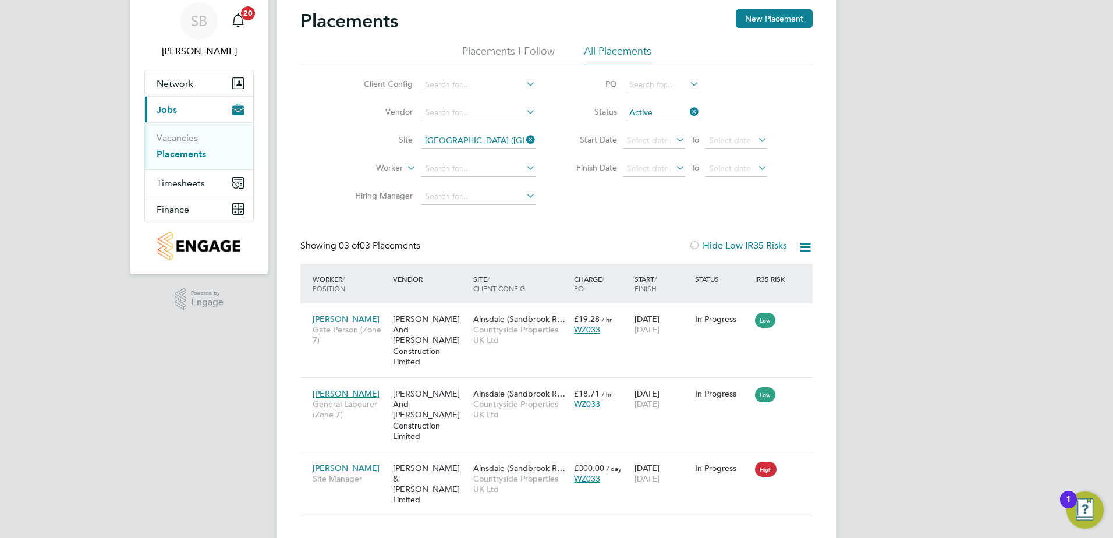
click at [810, 244] on icon at bounding box center [805, 247] width 15 height 15
click at [775, 268] on li "Download Placements Report" at bounding box center [748, 275] width 124 height 16
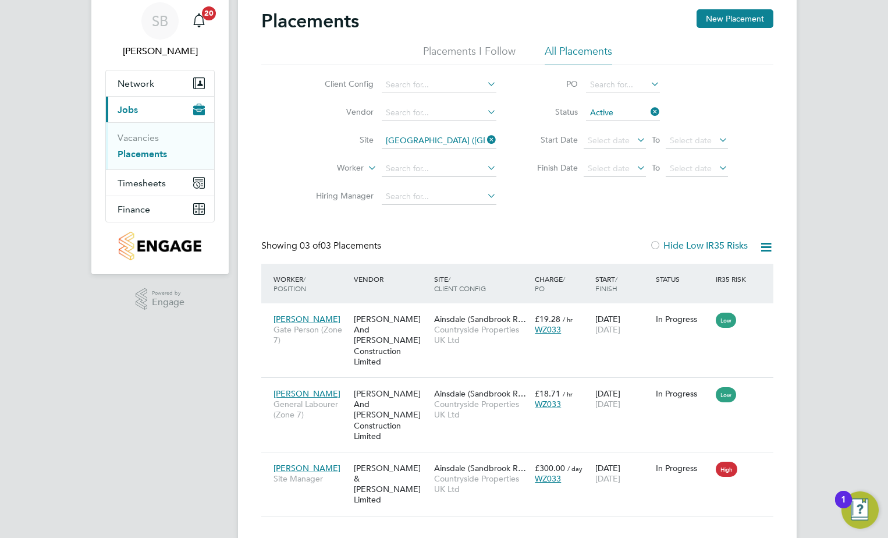
click at [485, 136] on icon at bounding box center [485, 140] width 0 height 16
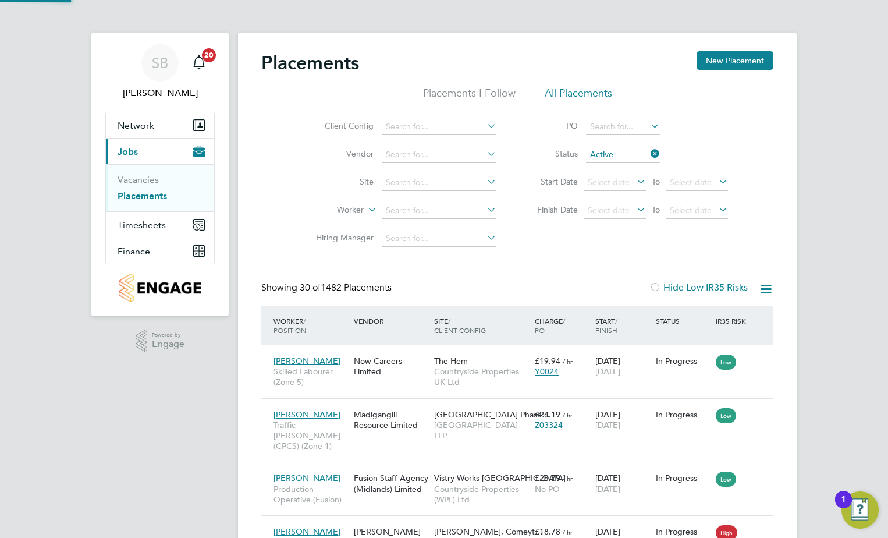
scroll to position [34, 101]
click at [424, 180] on input at bounding box center [439, 183] width 115 height 16
click at [445, 194] on li "Barden Lane (Burnley)" at bounding box center [445, 199] width 129 height 16
type input "Barden Lane (Burnley)"
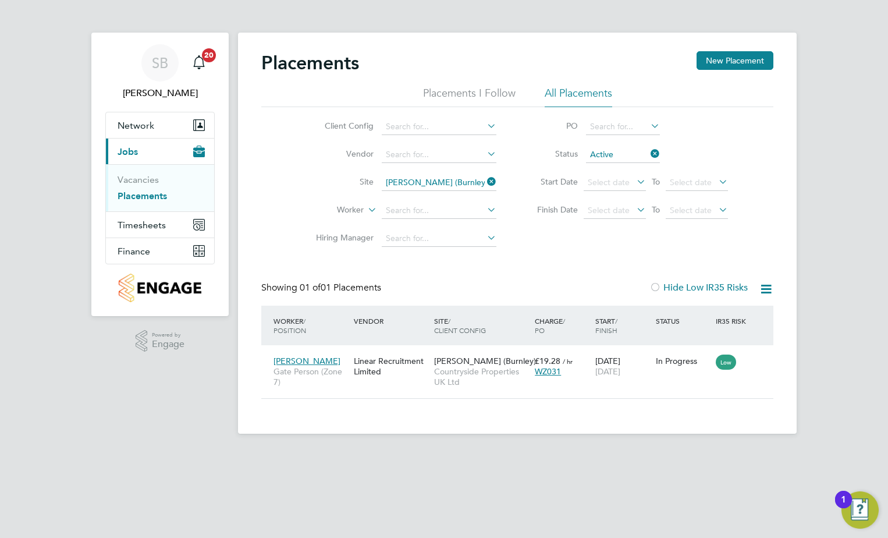
click at [648, 153] on icon at bounding box center [648, 154] width 0 height 16
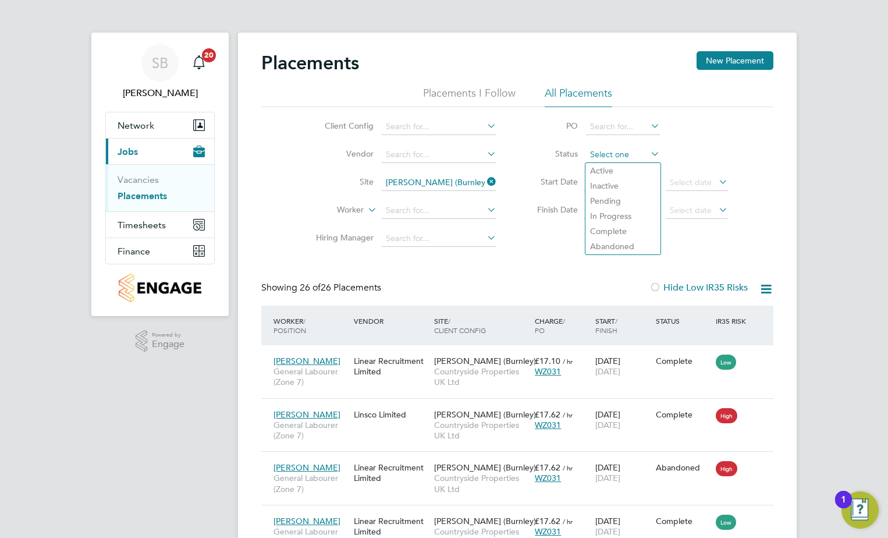
click at [622, 152] on input at bounding box center [623, 155] width 74 height 16
click at [615, 164] on li "Active" at bounding box center [623, 170] width 75 height 15
type input "Active"
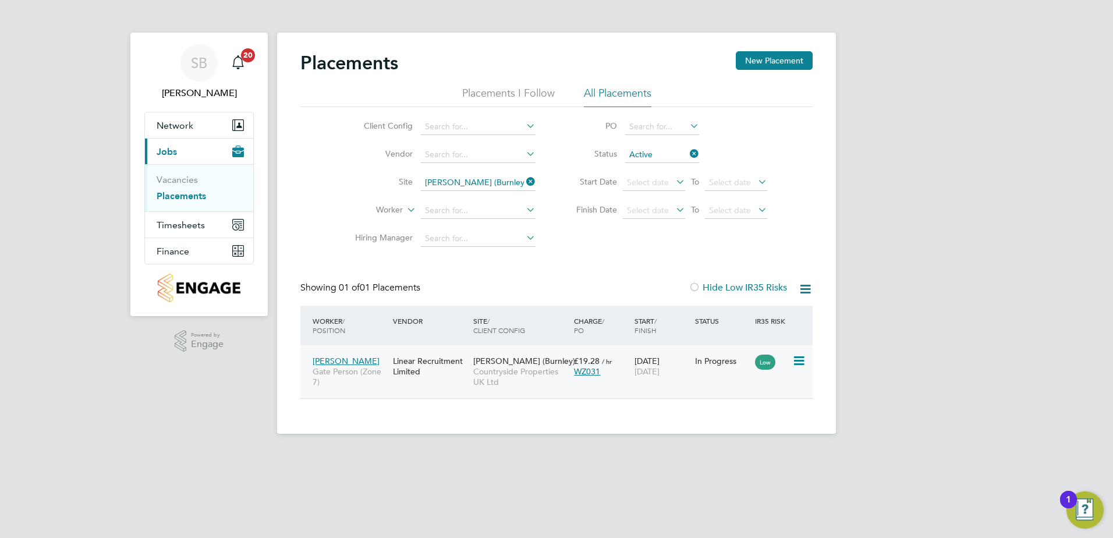
click at [800, 362] on icon at bounding box center [798, 361] width 12 height 14
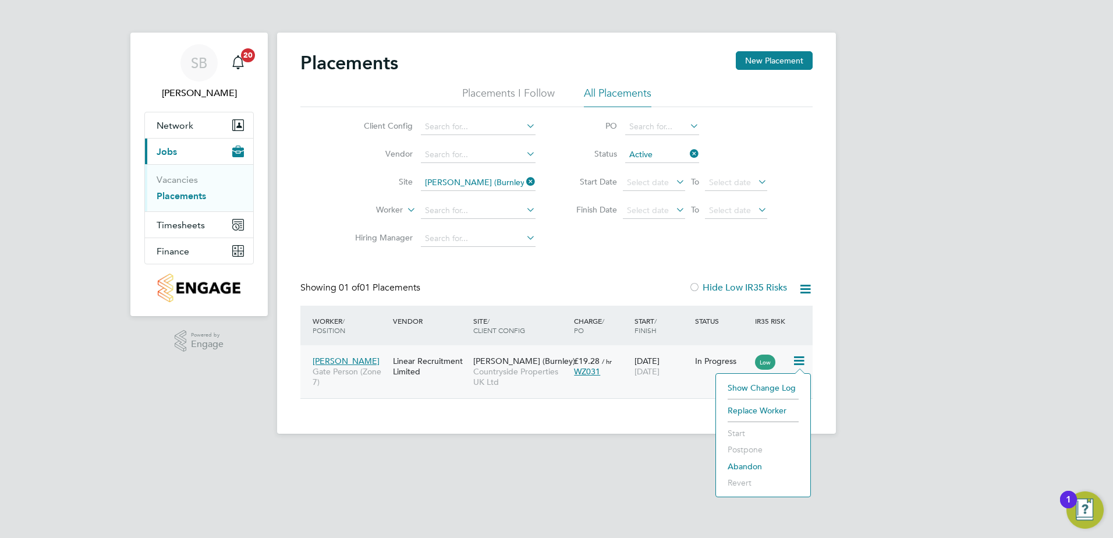
click at [488, 364] on span "Barden Lane (Burnley)" at bounding box center [524, 361] width 102 height 10
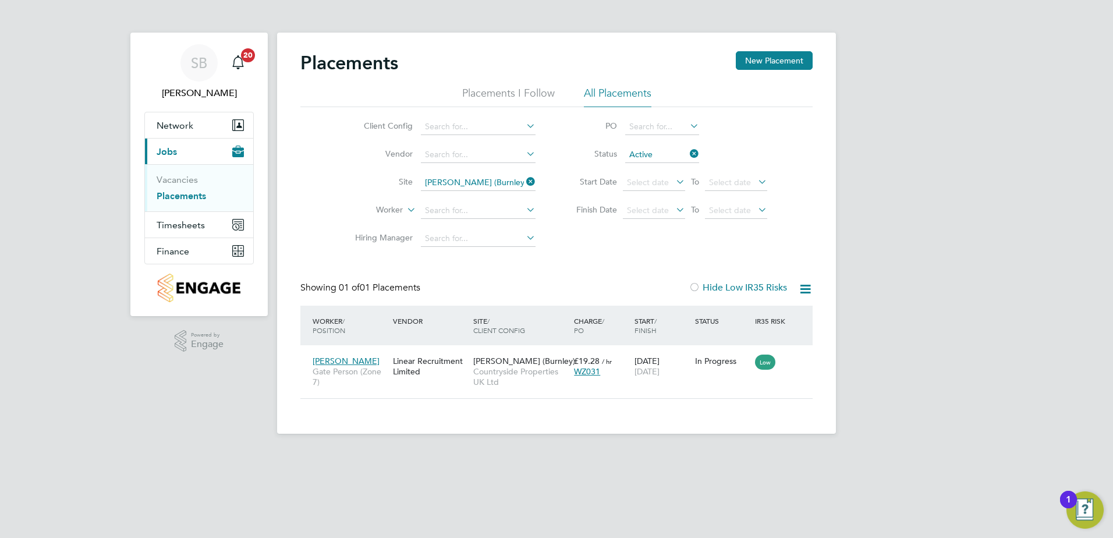
click at [808, 288] on icon at bounding box center [805, 289] width 15 height 15
click at [765, 322] on li "Download Placements Report" at bounding box center [748, 317] width 124 height 16
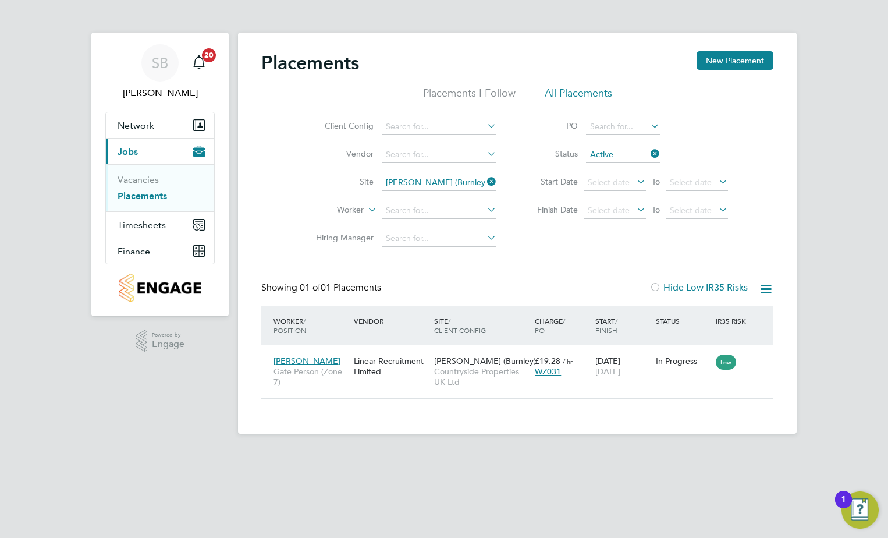
drag, startPoint x: 490, startPoint y: 183, endPoint x: 483, endPoint y: 183, distance: 7.0
click at [485, 183] on icon at bounding box center [485, 181] width 0 height 16
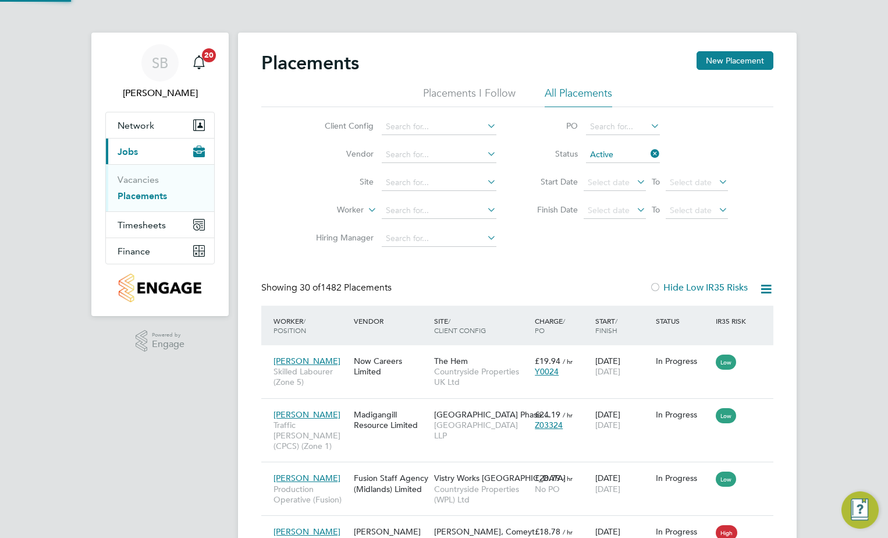
scroll to position [34, 101]
click at [398, 193] on li "Site" at bounding box center [401, 183] width 219 height 28
click at [399, 182] on input at bounding box center [439, 183] width 115 height 16
click at [439, 278] on li "Whall ey Old Road - Sunnybower Meadow" at bounding box center [512, 278] width 263 height 16
type input "Whalley Old Road - Sunnybower Meadow"
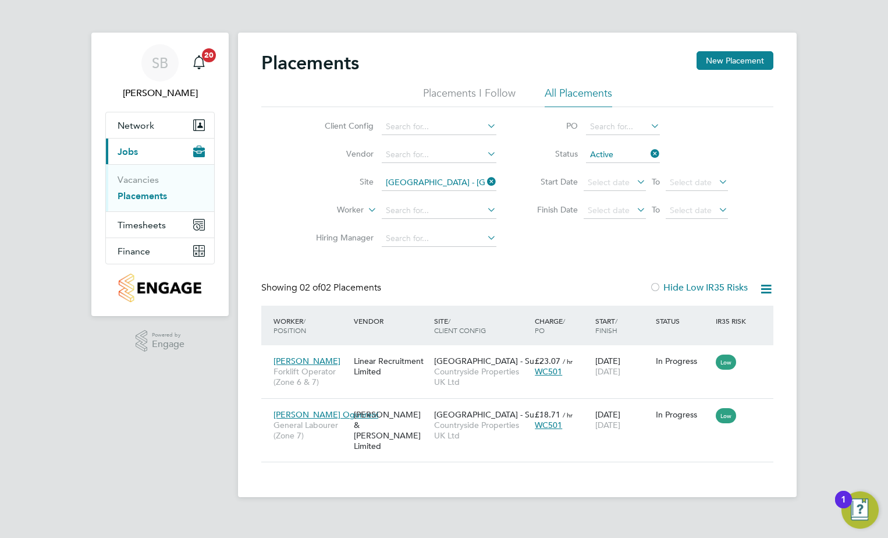
click at [765, 289] on icon at bounding box center [766, 289] width 15 height 15
click at [711, 310] on li "Download Placements Report" at bounding box center [709, 317] width 124 height 16
click at [485, 179] on icon at bounding box center [485, 181] width 0 height 16
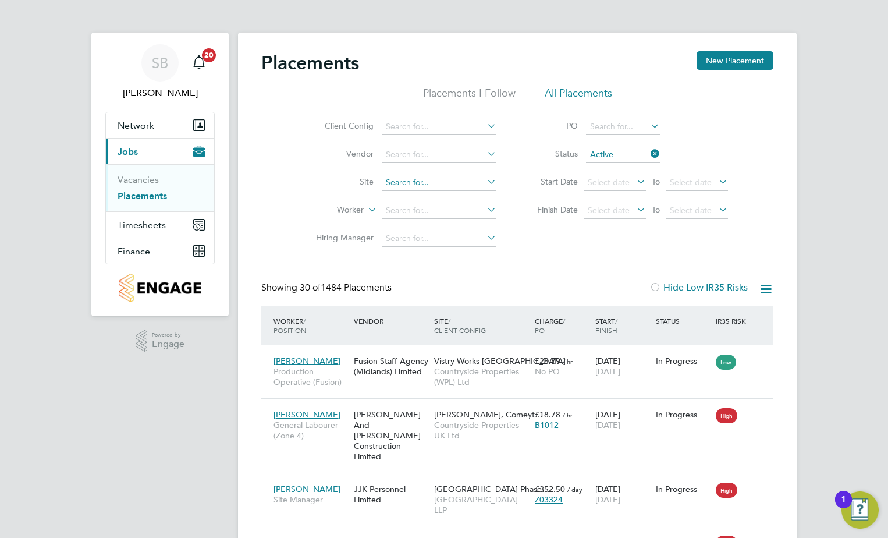
click at [432, 179] on input at bounding box center [439, 183] width 115 height 16
click at [429, 193] on li "Woodford (Stockport)" at bounding box center [439, 199] width 116 height 16
type input "Woodford (Stockport)"
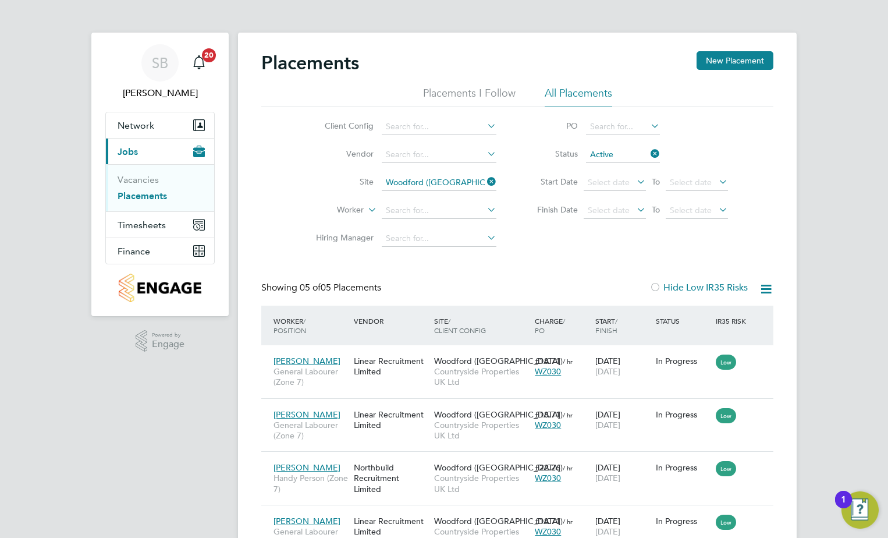
click at [771, 292] on icon at bounding box center [766, 289] width 15 height 15
click at [720, 312] on li "Download Placements Report" at bounding box center [709, 317] width 124 height 16
drag, startPoint x: 492, startPoint y: 182, endPoint x: 473, endPoint y: 182, distance: 19.8
click at [485, 182] on icon at bounding box center [485, 181] width 0 height 16
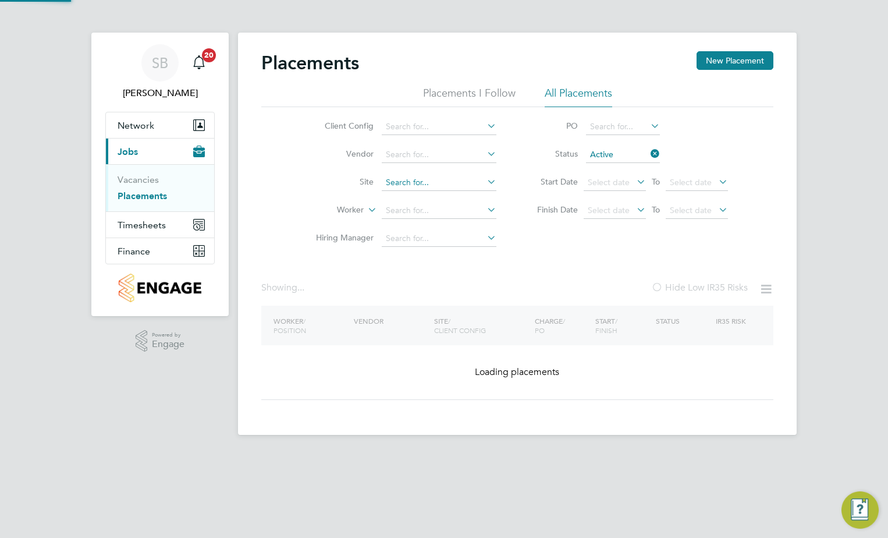
click at [450, 182] on input at bounding box center [439, 183] width 115 height 16
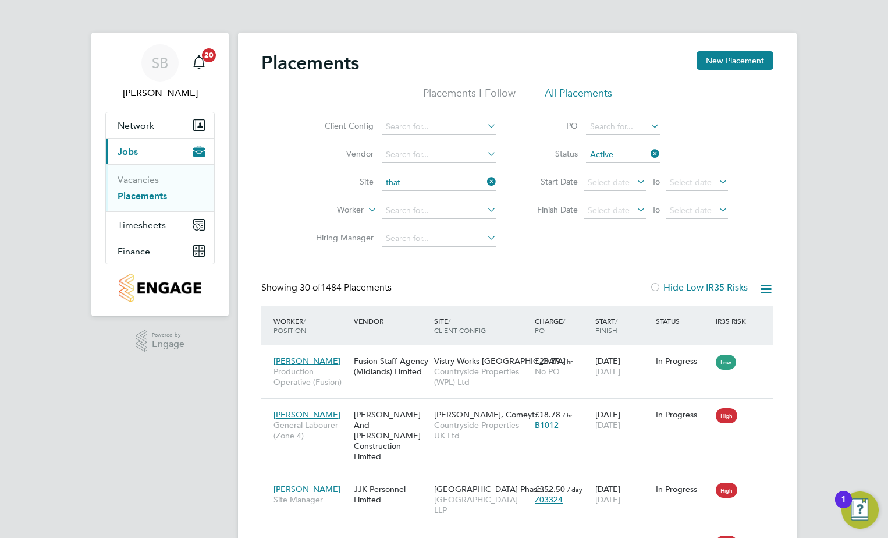
click at [437, 199] on li "That to Heath - Park Grange" at bounding box center [441, 199] width 120 height 16
type input "Thatto Heath - Park Grange"
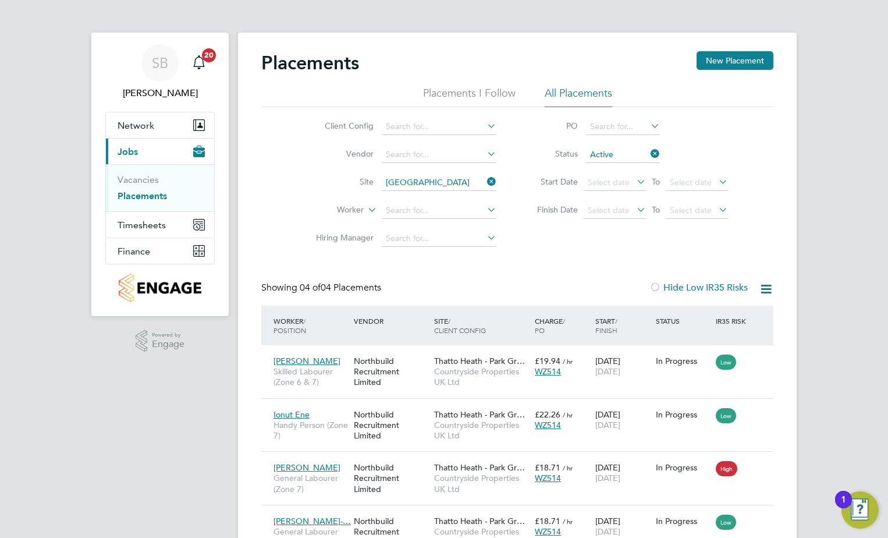
click at [761, 289] on icon at bounding box center [766, 289] width 15 height 15
click at [711, 309] on li "Download Placements Report" at bounding box center [709, 317] width 124 height 16
click at [485, 183] on icon at bounding box center [485, 181] width 0 height 16
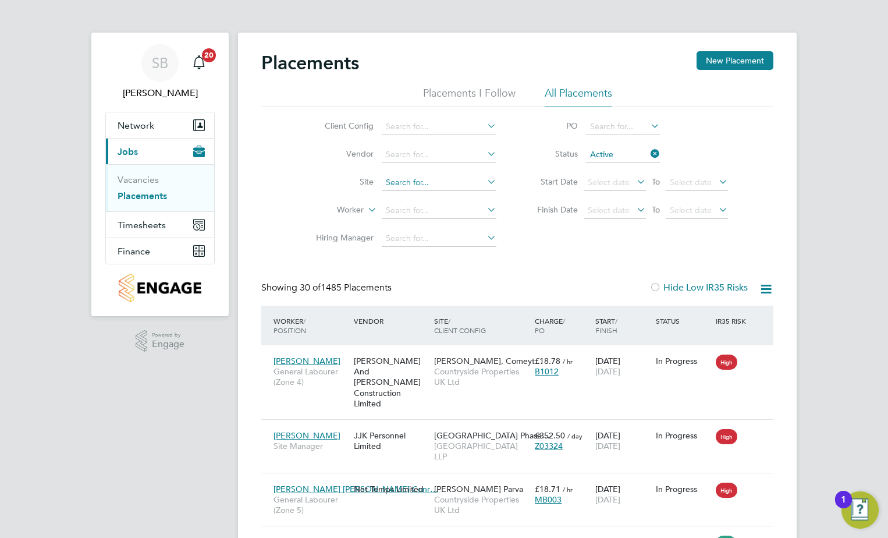
click at [421, 189] on input at bounding box center [439, 183] width 115 height 16
click at [419, 198] on li "Helsby" at bounding box center [439, 199] width 116 height 16
type input "Helsby"
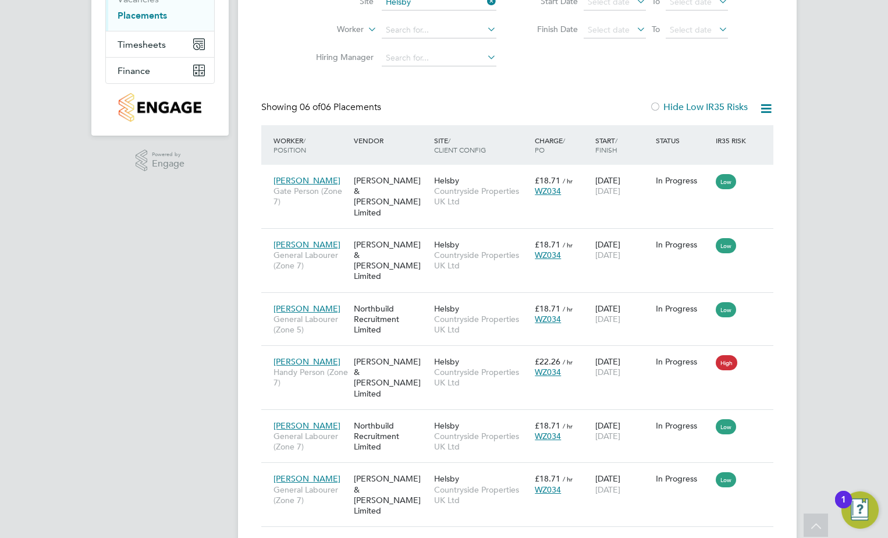
click at [766, 111] on icon at bounding box center [766, 108] width 15 height 15
click at [717, 137] on li "Download Placements Report" at bounding box center [709, 136] width 124 height 16
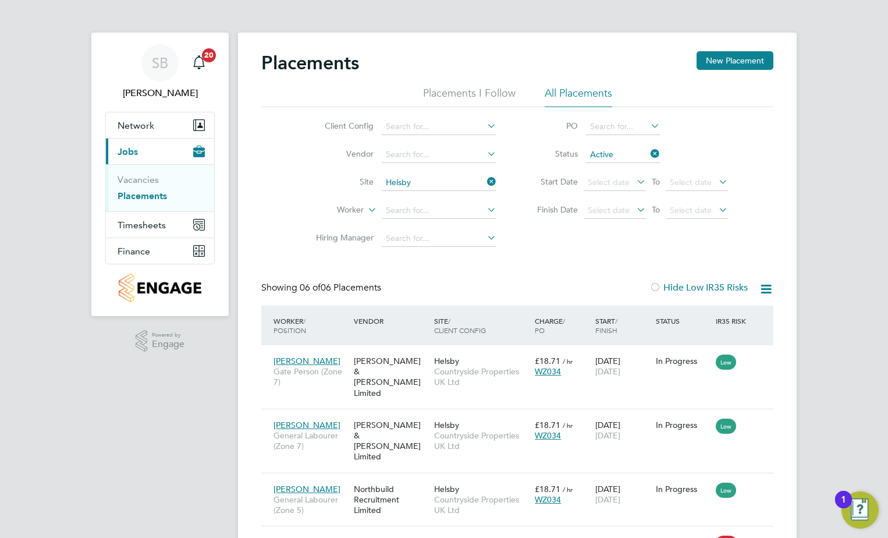
drag, startPoint x: 494, startPoint y: 182, endPoint x: 460, endPoint y: 180, distance: 33.2
click at [485, 182] on icon at bounding box center [485, 181] width 0 height 16
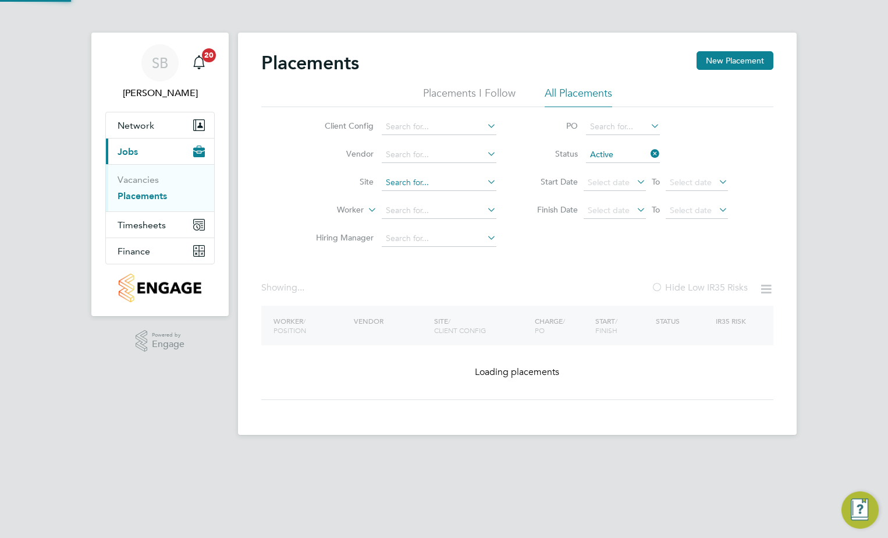
click at [421, 184] on input at bounding box center [439, 183] width 115 height 16
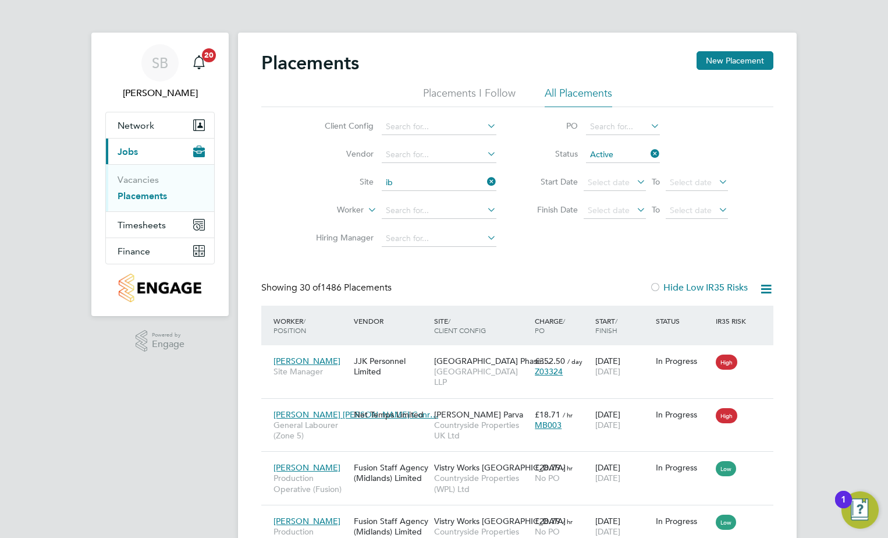
click at [415, 227] on li "Ib stock" at bounding box center [499, 230] width 236 height 16
type input "Ibstock"
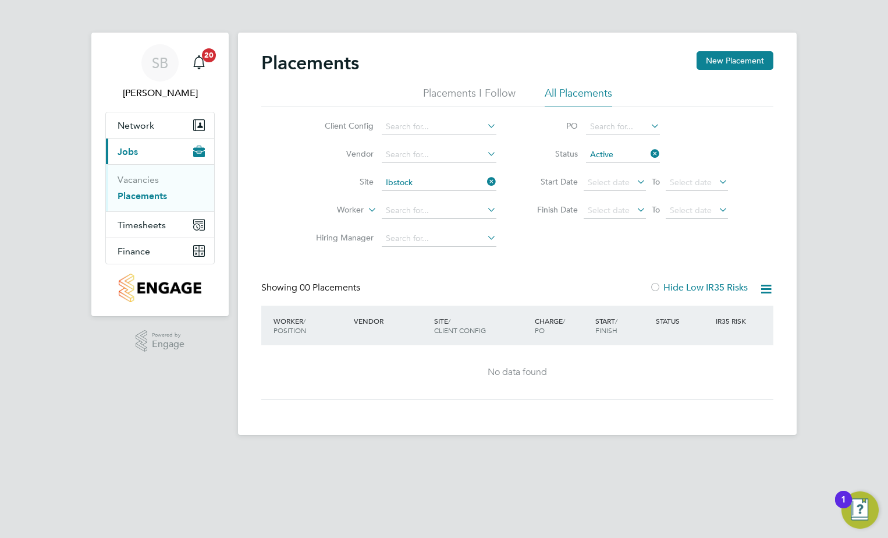
click at [485, 179] on icon at bounding box center [485, 181] width 0 height 16
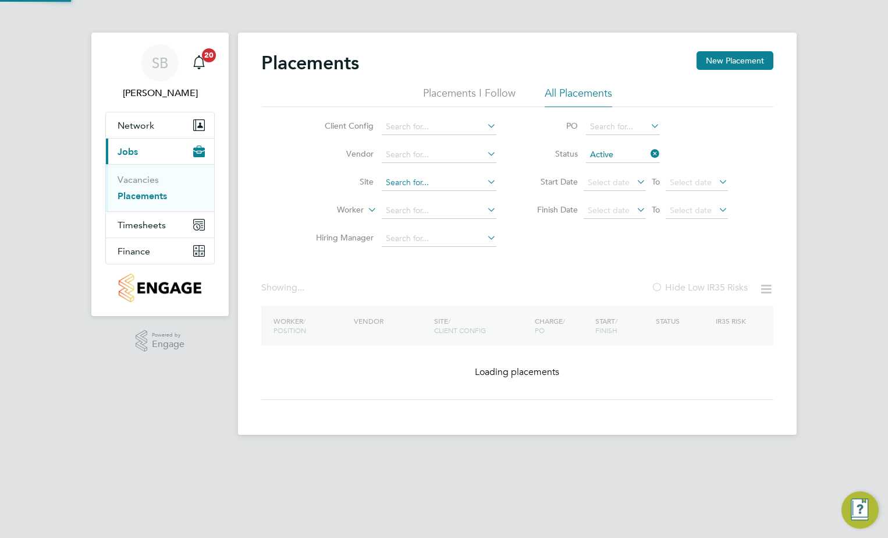
click at [433, 182] on input at bounding box center [439, 183] width 115 height 16
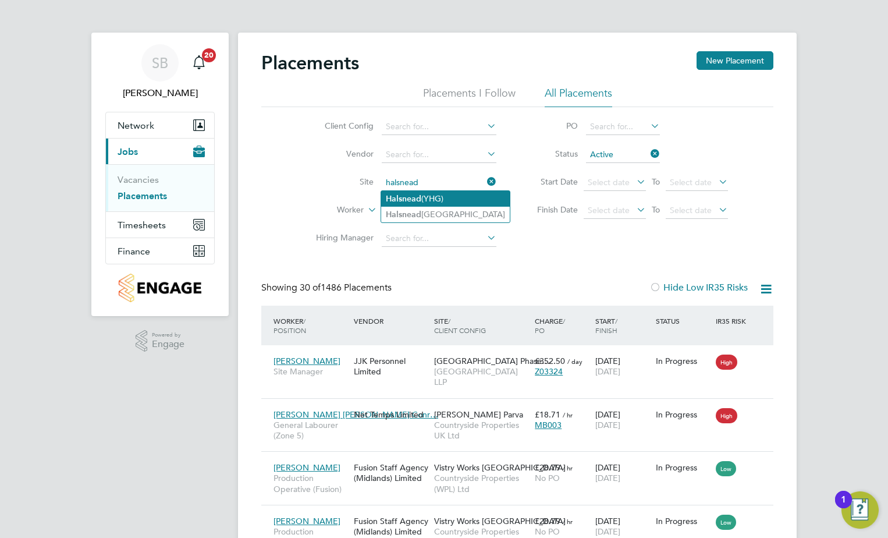
click at [444, 200] on li "Halsnead (YHG)" at bounding box center [445, 199] width 129 height 16
type input "Halsnead (YHG)"
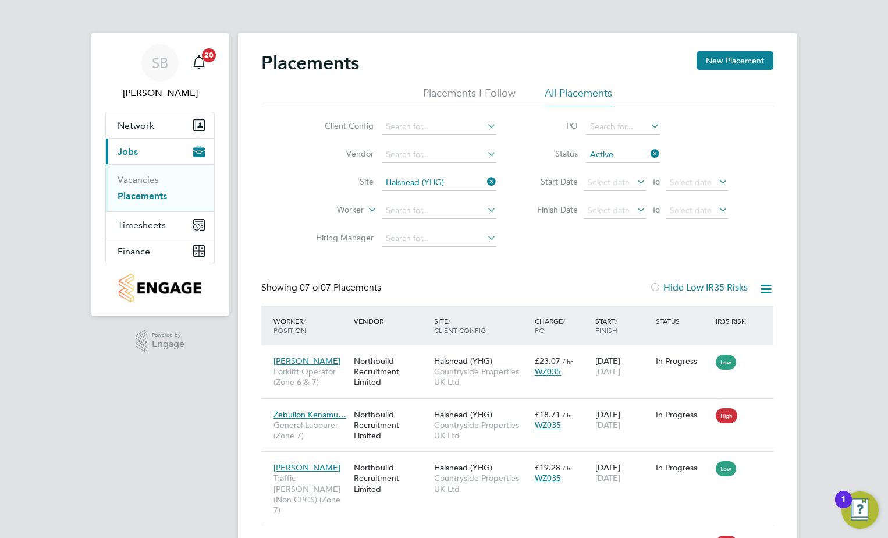
click at [485, 179] on icon at bounding box center [485, 181] width 0 height 16
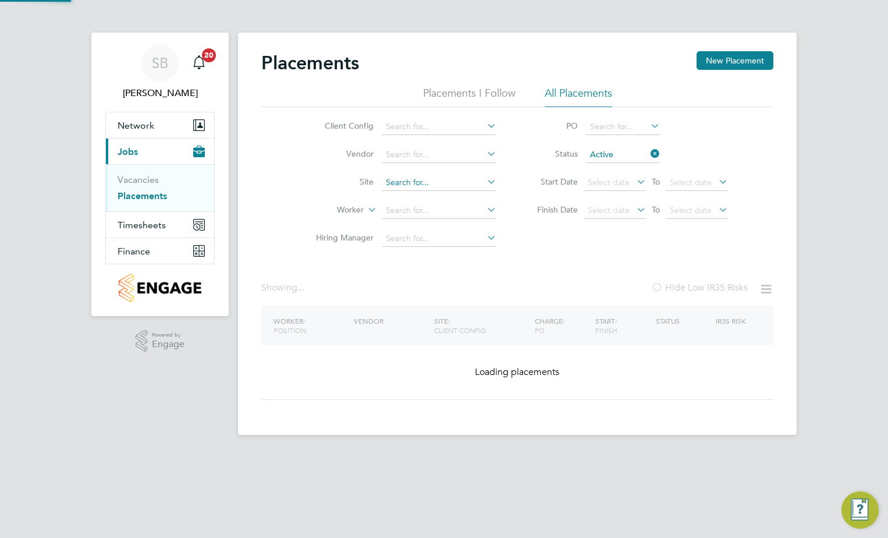
click at [419, 178] on input at bounding box center [439, 183] width 115 height 16
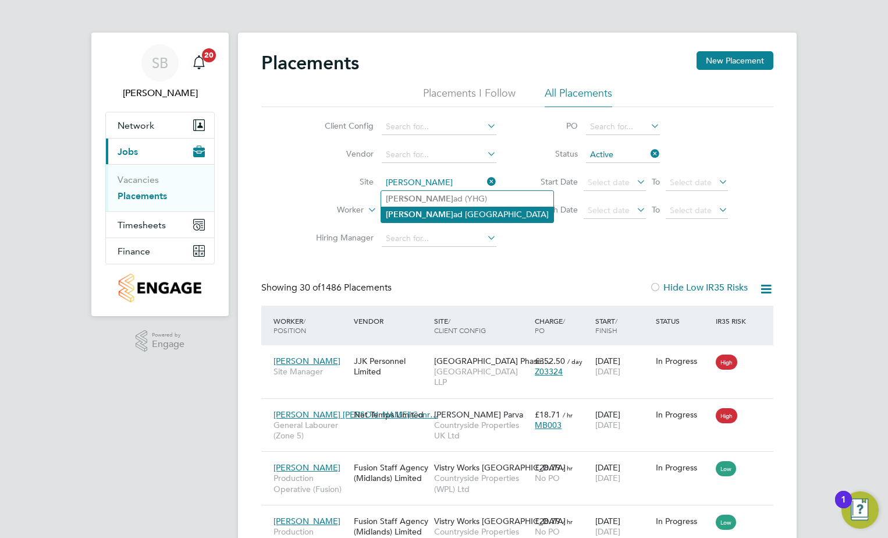
click at [419, 217] on li "Halsne ad Garden Village" at bounding box center [467, 215] width 172 height 16
type input "Halsnead Garden Village"
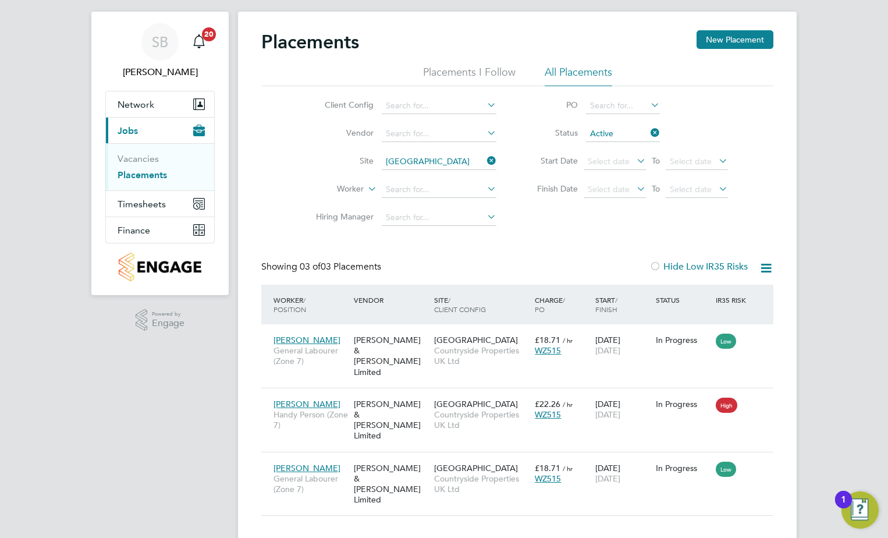
click at [768, 274] on icon at bounding box center [766, 268] width 15 height 15
click at [738, 290] on li "Download Placements Report" at bounding box center [709, 296] width 124 height 16
drag, startPoint x: 488, startPoint y: 161, endPoint x: 437, endPoint y: 164, distance: 51.3
click at [485, 161] on icon at bounding box center [485, 161] width 0 height 16
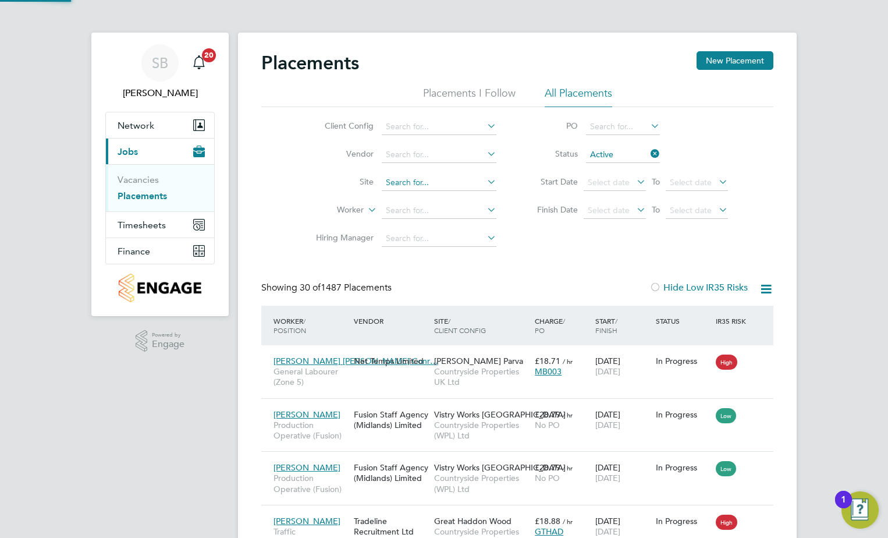
scroll to position [6, 6]
click at [416, 180] on input at bounding box center [439, 183] width 115 height 16
click at [428, 201] on li "Halsnead (YHG)" at bounding box center [445, 199] width 129 height 16
type input "Halsnead (YHG)"
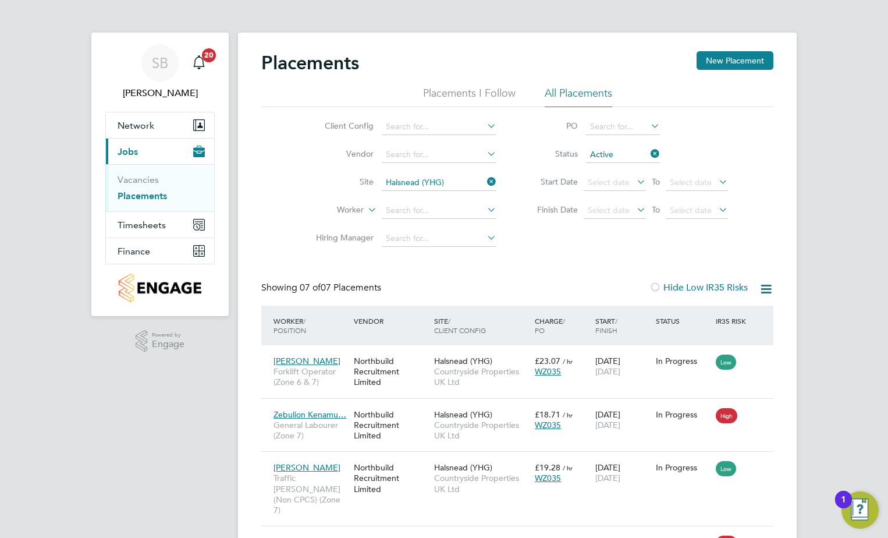
click at [768, 286] on icon at bounding box center [766, 289] width 15 height 15
click at [706, 317] on li "Download Placements Report" at bounding box center [709, 317] width 124 height 16
drag, startPoint x: 492, startPoint y: 182, endPoint x: 444, endPoint y: 183, distance: 48.9
click at [485, 182] on icon at bounding box center [485, 181] width 0 height 16
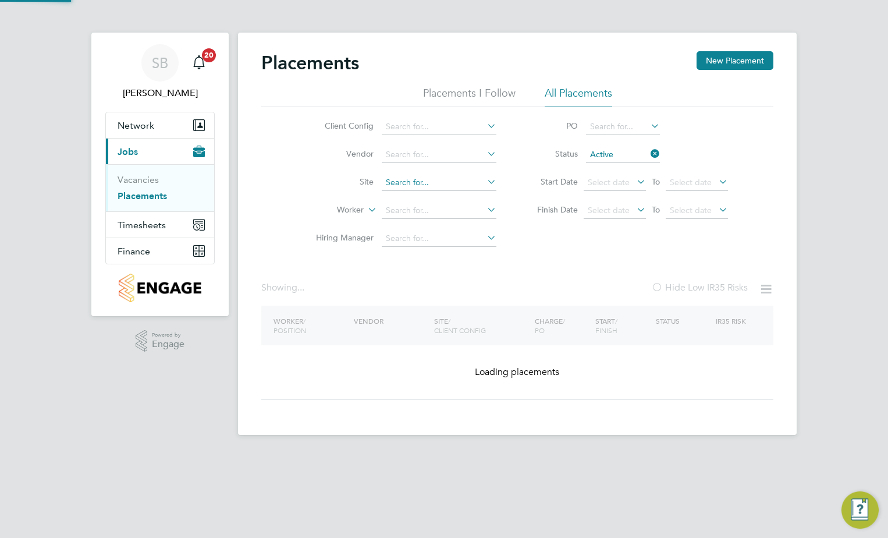
click at [426, 185] on input at bounding box center [439, 183] width 115 height 16
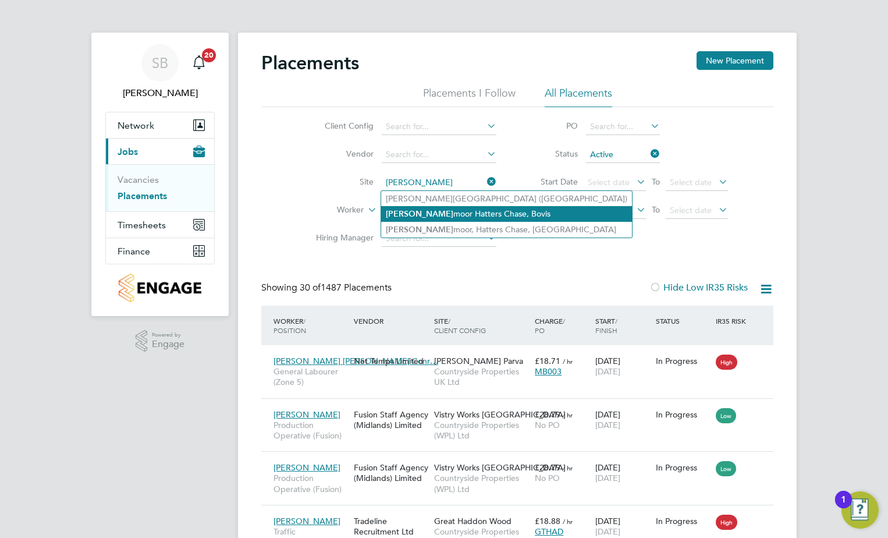
click at [442, 211] on li "Sandy moor Hatters Chase, Bovis" at bounding box center [506, 214] width 251 height 16
type input "Sandymoor Hatters Chase, Bovis"
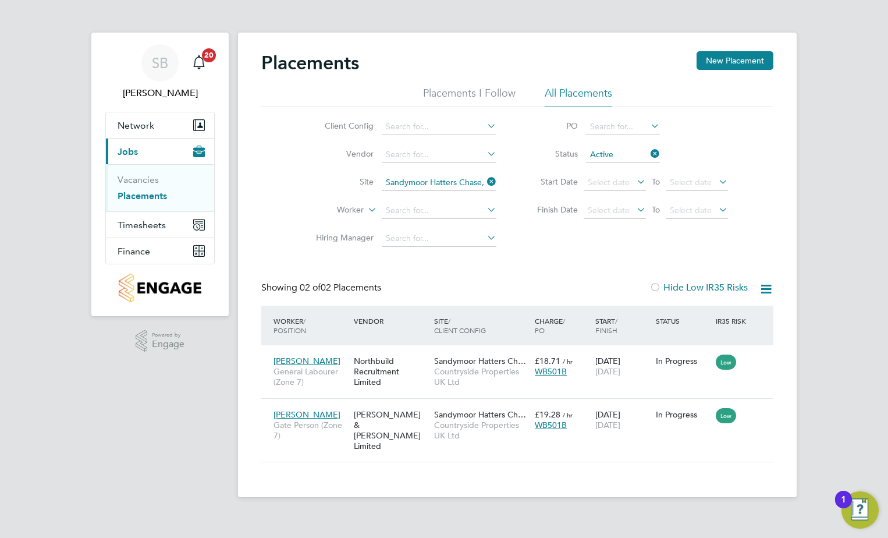
click at [768, 281] on div "Placements New Placement Placements I Follow All Placements Client Config Vendo…" at bounding box center [517, 256] width 512 height 411
click at [766, 285] on icon at bounding box center [766, 289] width 15 height 15
click at [732, 312] on li "Download Placements Report" at bounding box center [709, 317] width 124 height 16
drag, startPoint x: 493, startPoint y: 179, endPoint x: 447, endPoint y: 186, distance: 46.5
click at [485, 179] on icon at bounding box center [485, 181] width 0 height 16
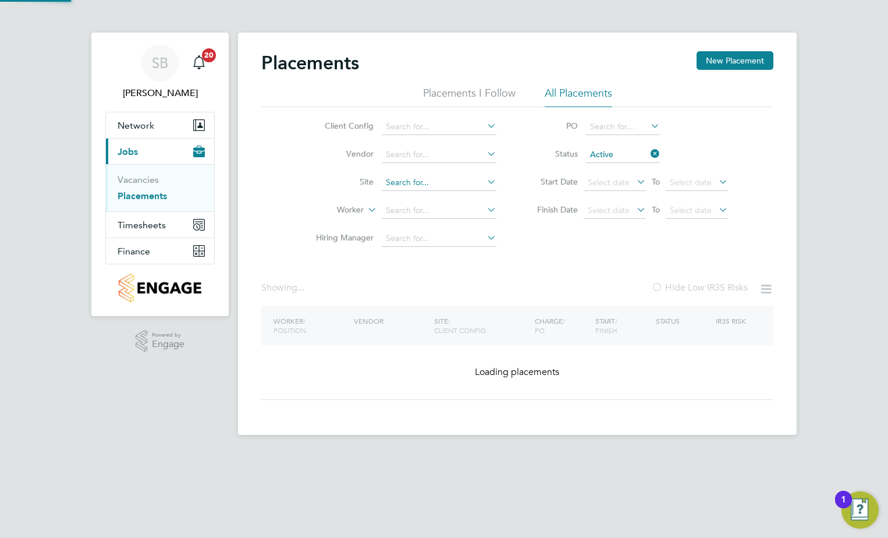
click at [445, 187] on input at bounding box center [439, 183] width 115 height 16
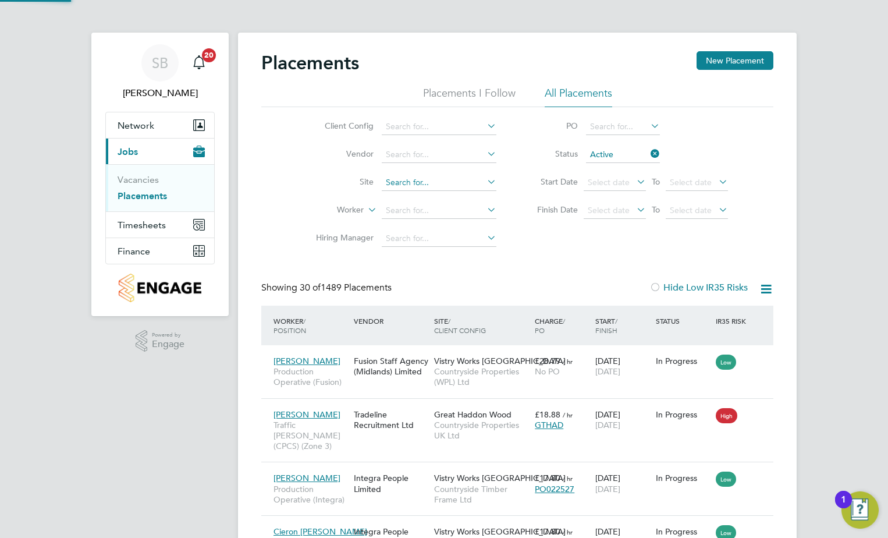
scroll to position [44, 81]
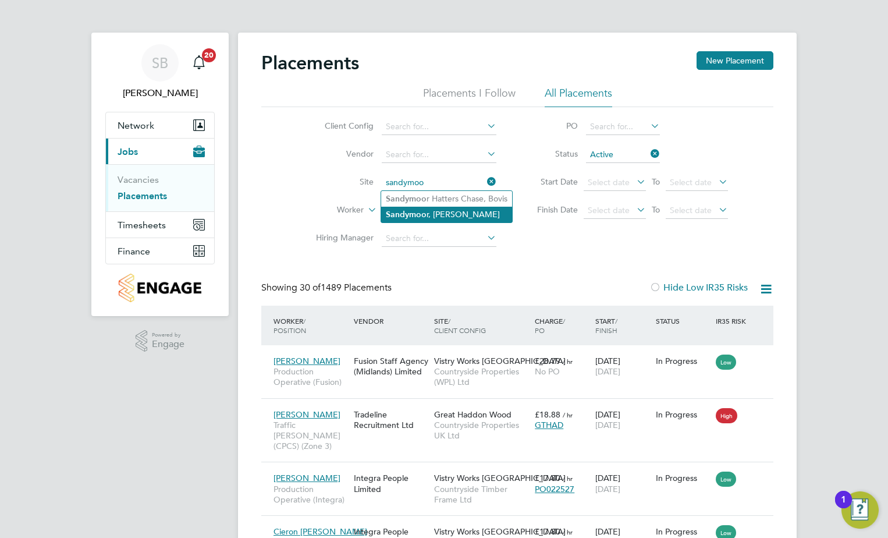
click at [478, 214] on li "Sandymoo r, Hatters Chase, Linden" at bounding box center [446, 215] width 131 height 16
type input "Sandymoor, Hatters Chase, [GEOGRAPHIC_DATA]"
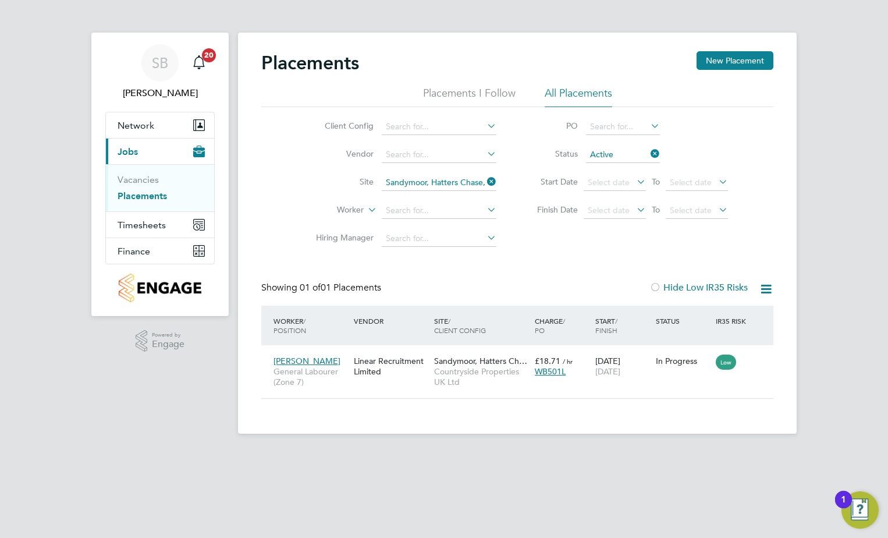
click at [770, 289] on icon at bounding box center [766, 289] width 15 height 15
click at [712, 320] on li "Download Placements Report" at bounding box center [709, 317] width 124 height 16
